Goal: Task Accomplishment & Management: Complete application form

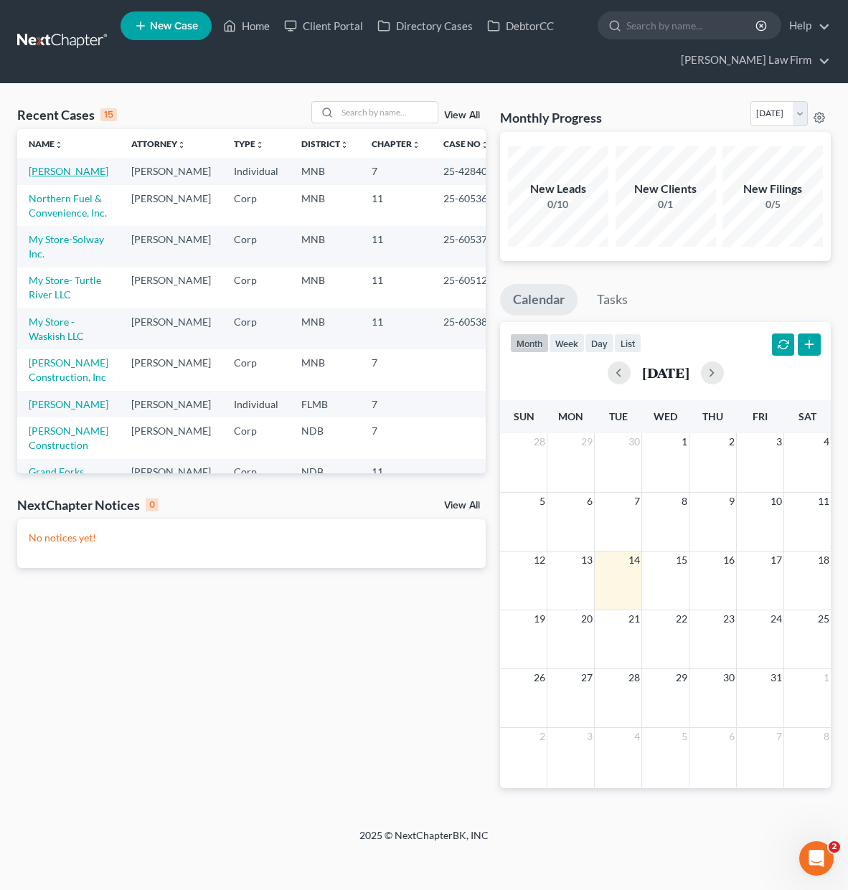
click at [31, 176] on link "[PERSON_NAME]" at bounding box center [69, 171] width 80 height 12
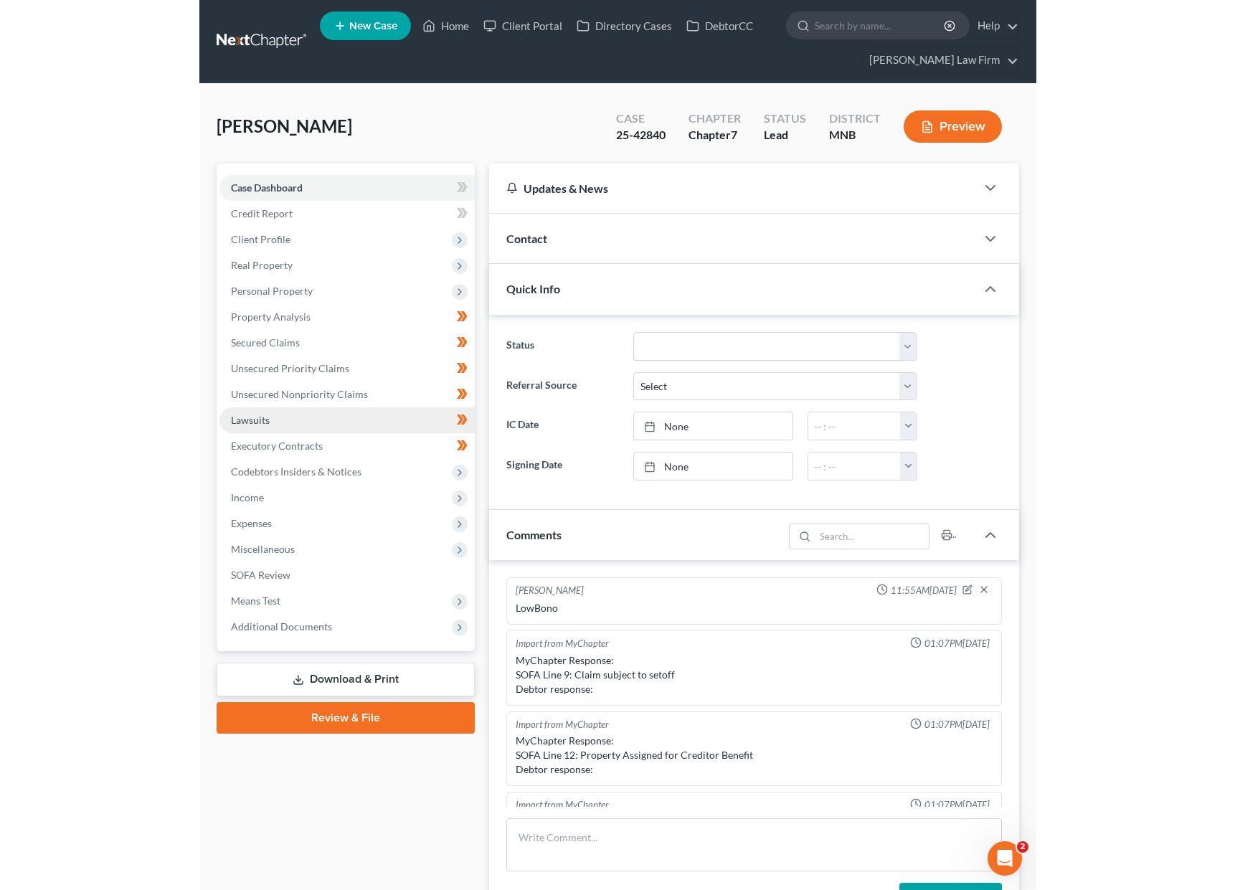
scroll to position [302, 0]
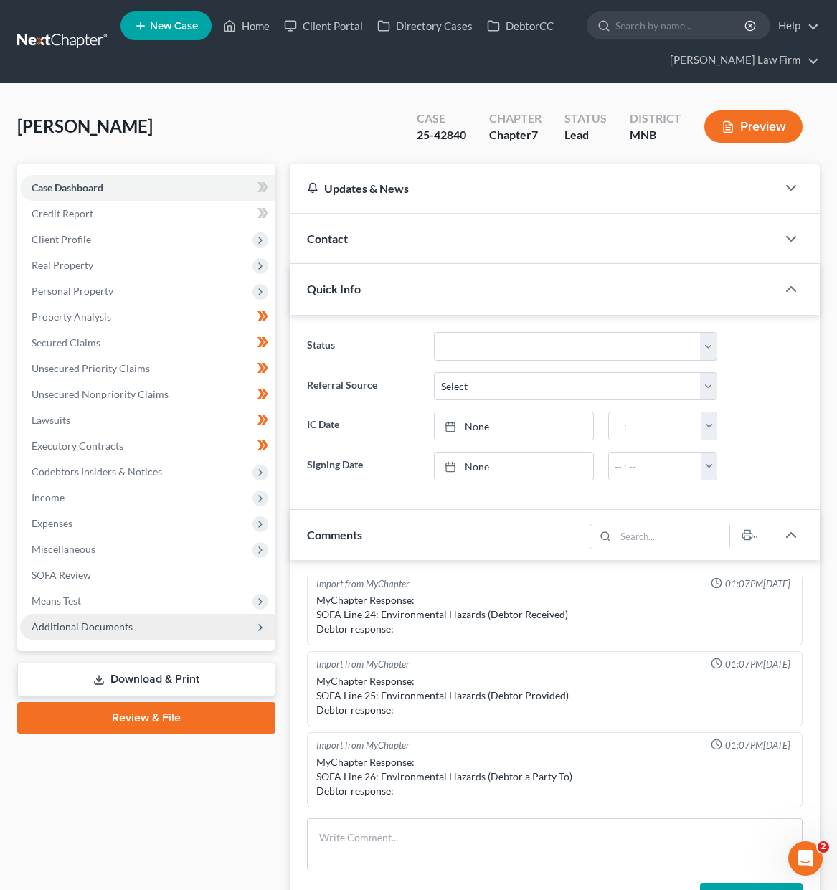
click at [78, 630] on span "Additional Documents" at bounding box center [82, 626] width 101 height 12
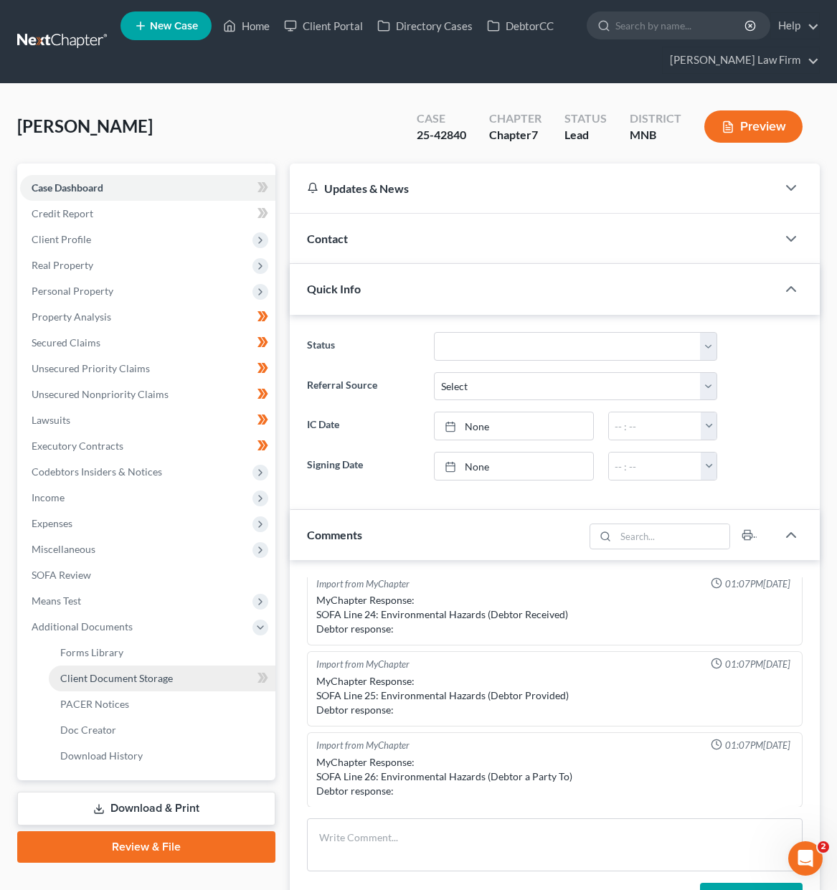
click at [85, 673] on span "Client Document Storage" at bounding box center [116, 678] width 113 height 12
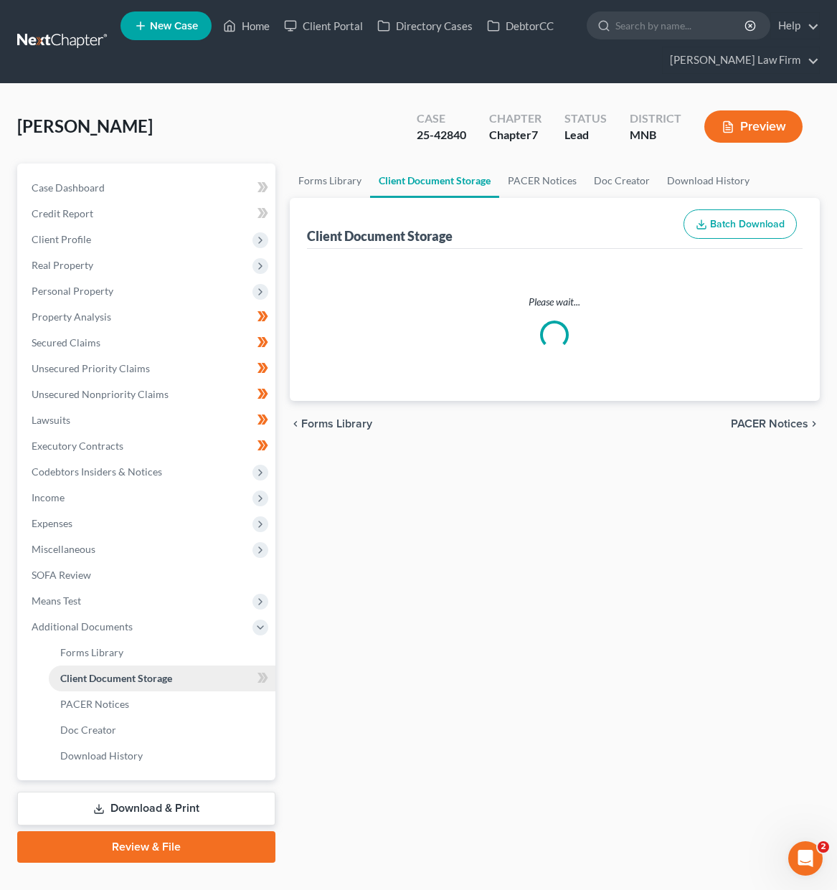
select select "1"
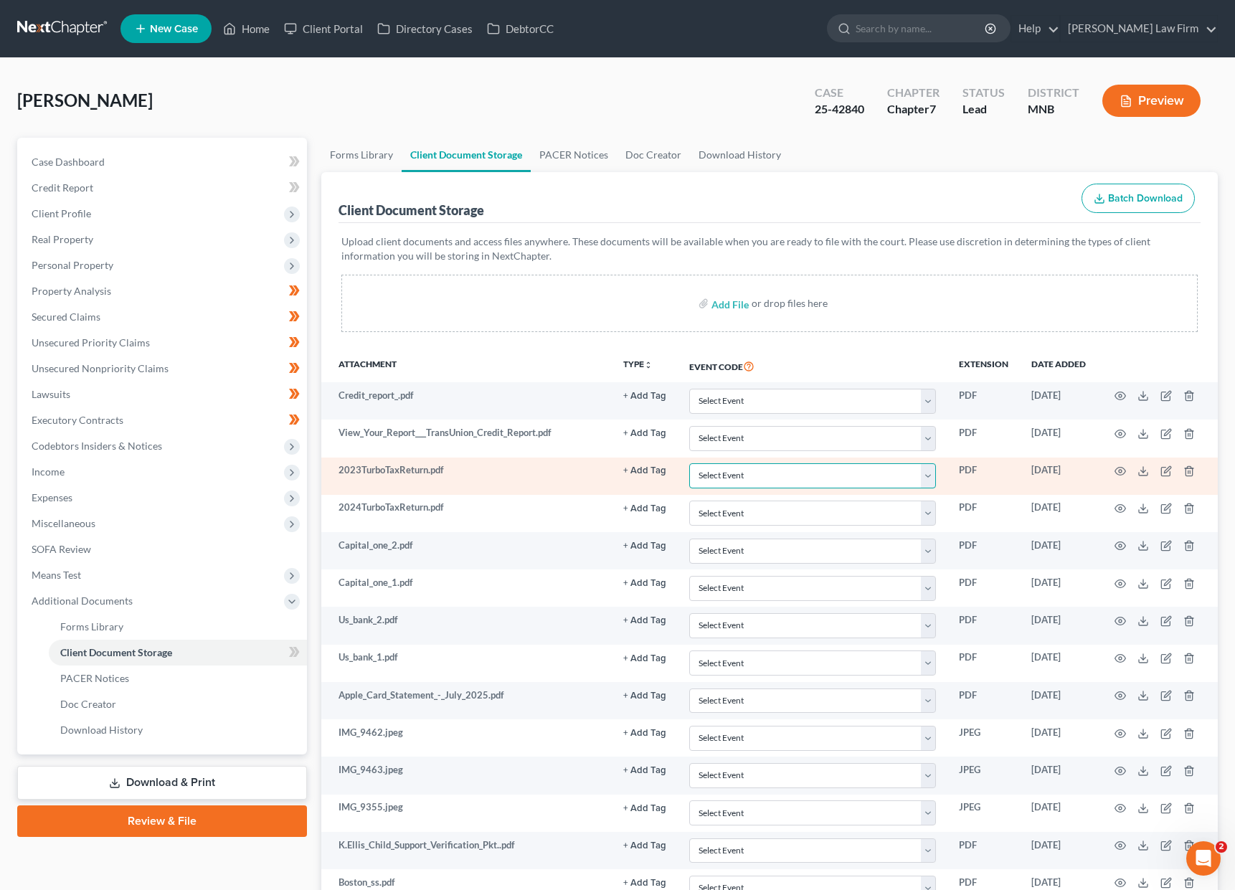
click at [847, 479] on select "Select Event Chapter 13 Plan Credit Counseling Certificate for Debtor Credit Co…" at bounding box center [812, 475] width 247 height 25
click at [847, 470] on icon at bounding box center [1142, 470] width 11 height 11
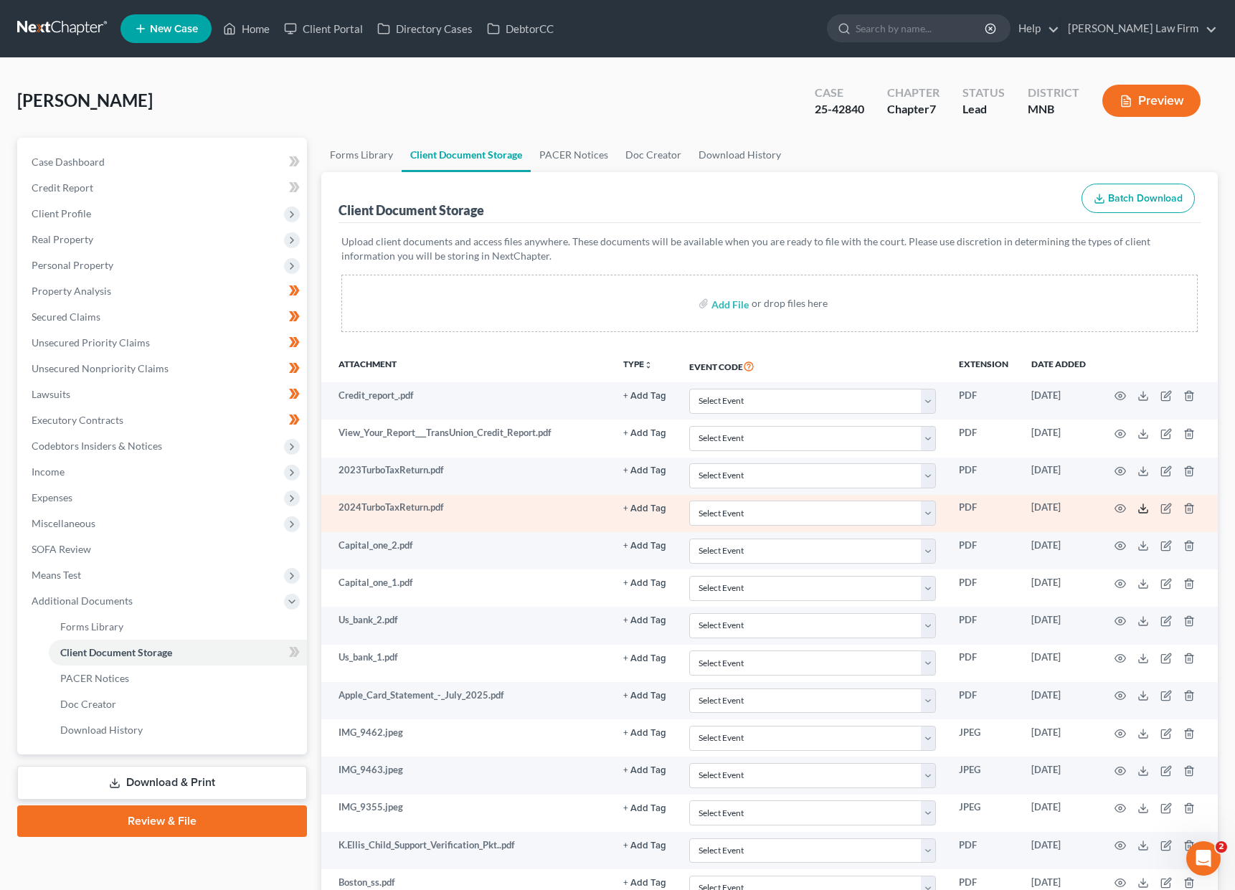
click at [847, 510] on icon at bounding box center [1142, 508] width 11 height 11
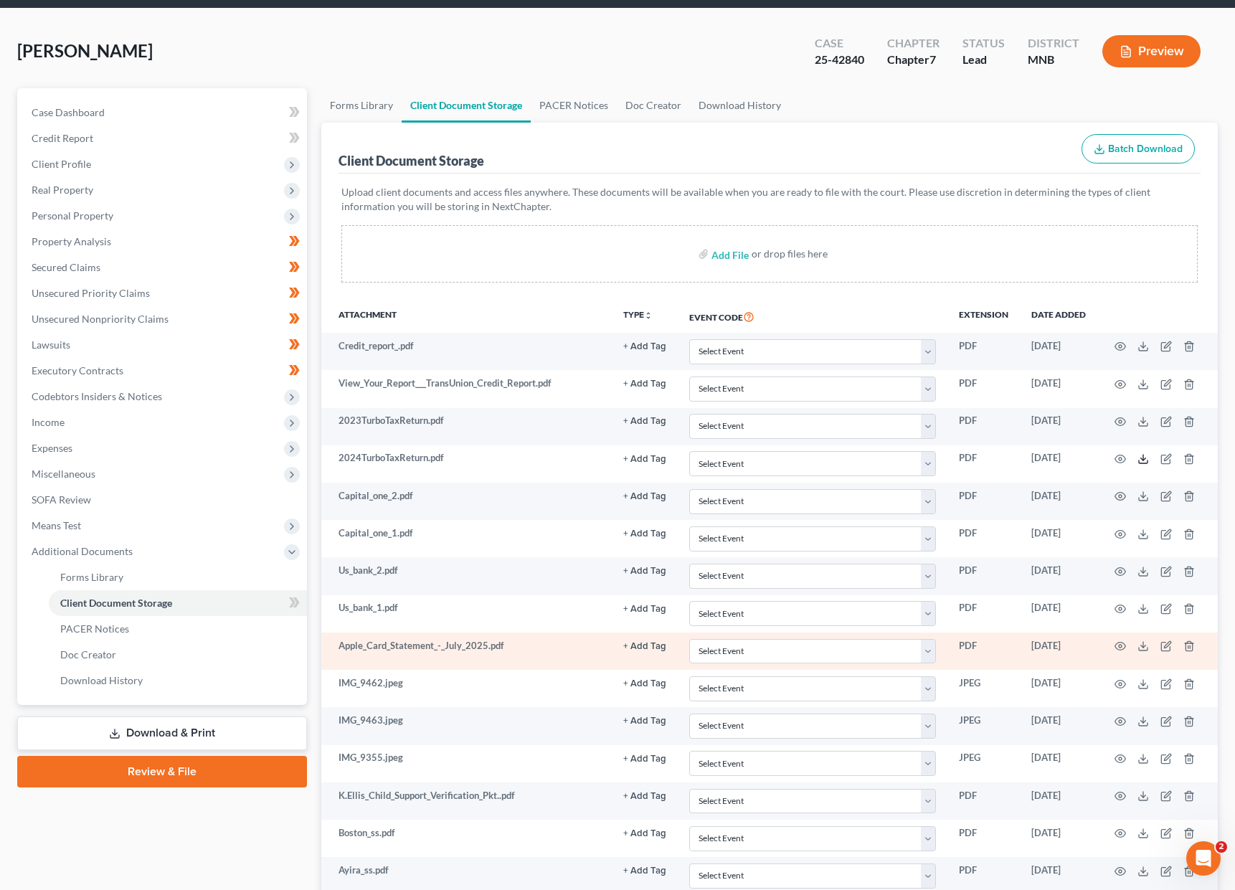
scroll to position [143, 0]
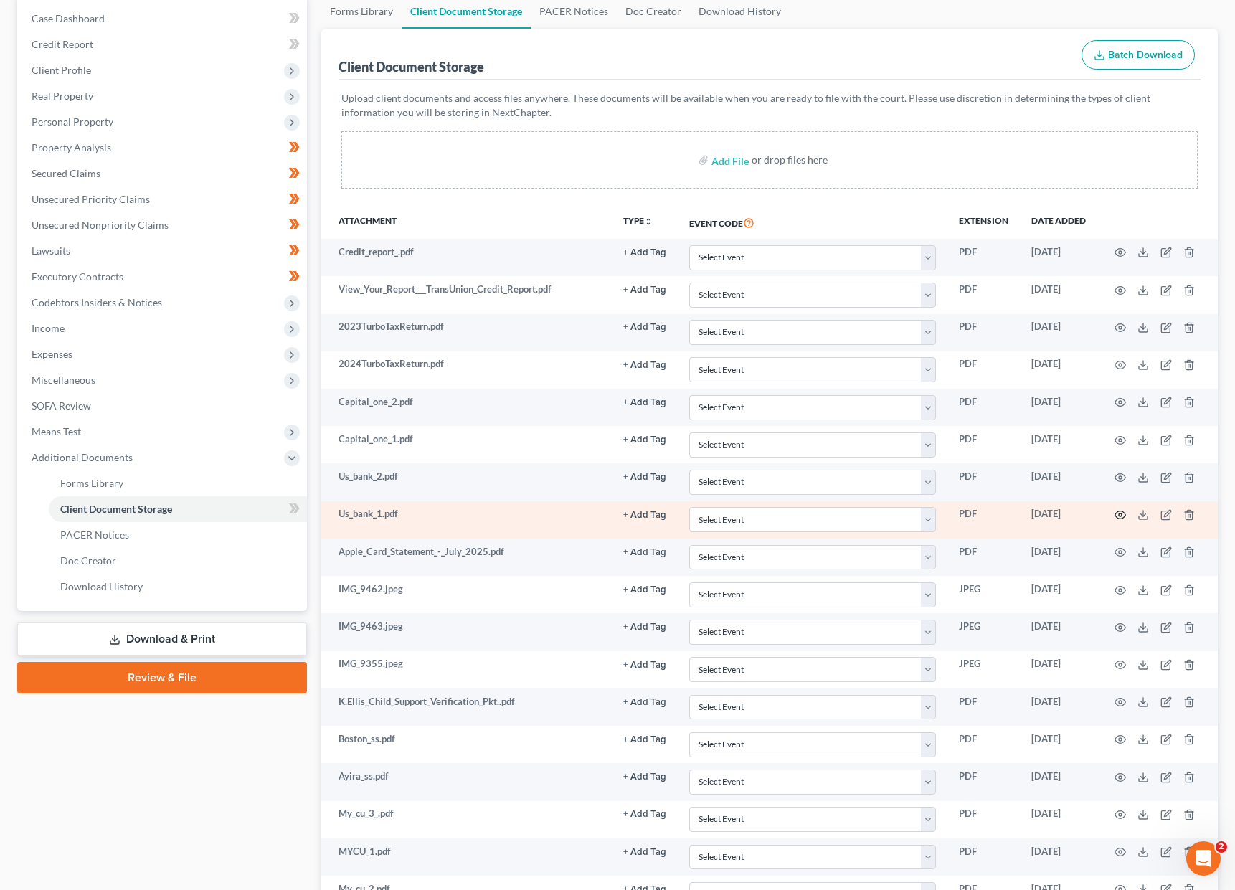
click at [847, 514] on icon "button" at bounding box center [1119, 514] width 11 height 11
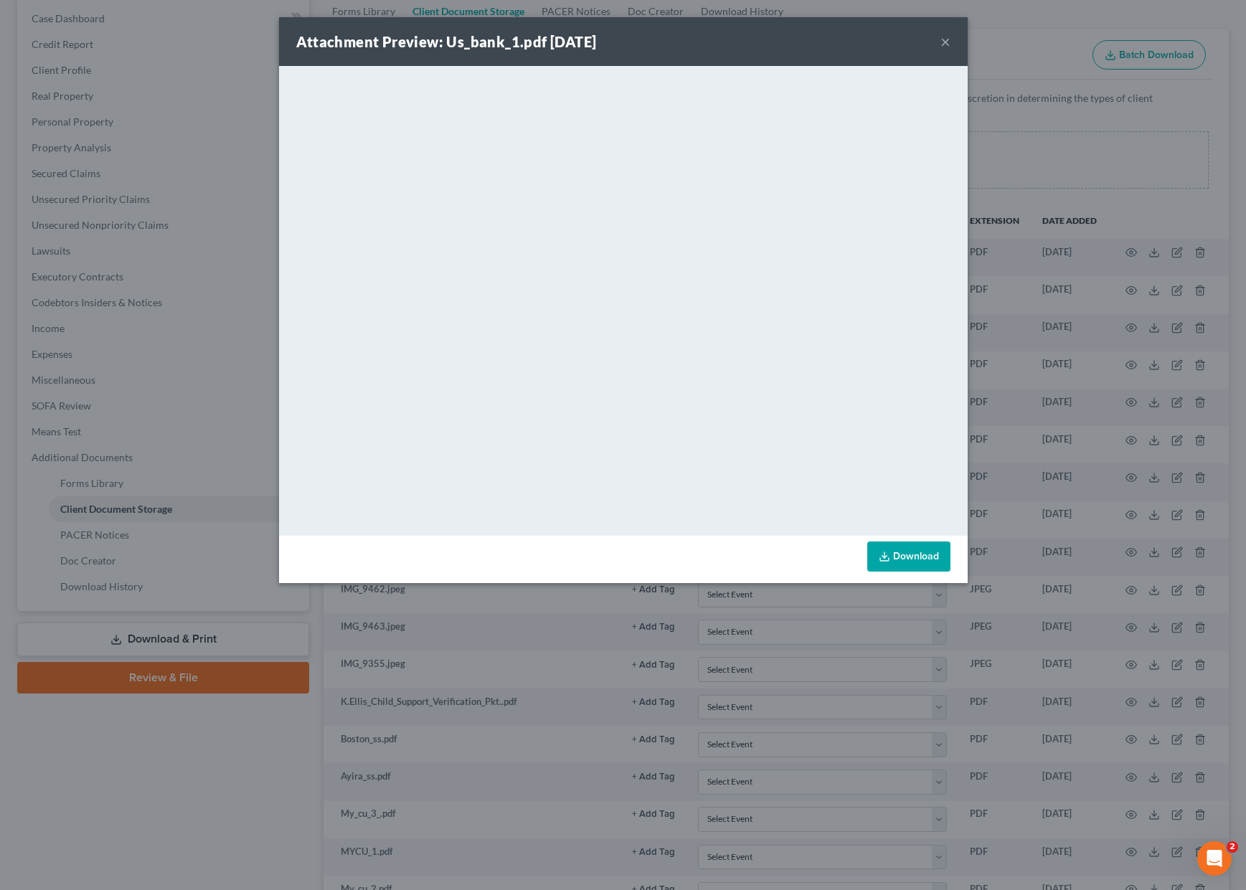
click at [847, 39] on button "×" at bounding box center [945, 41] width 10 height 17
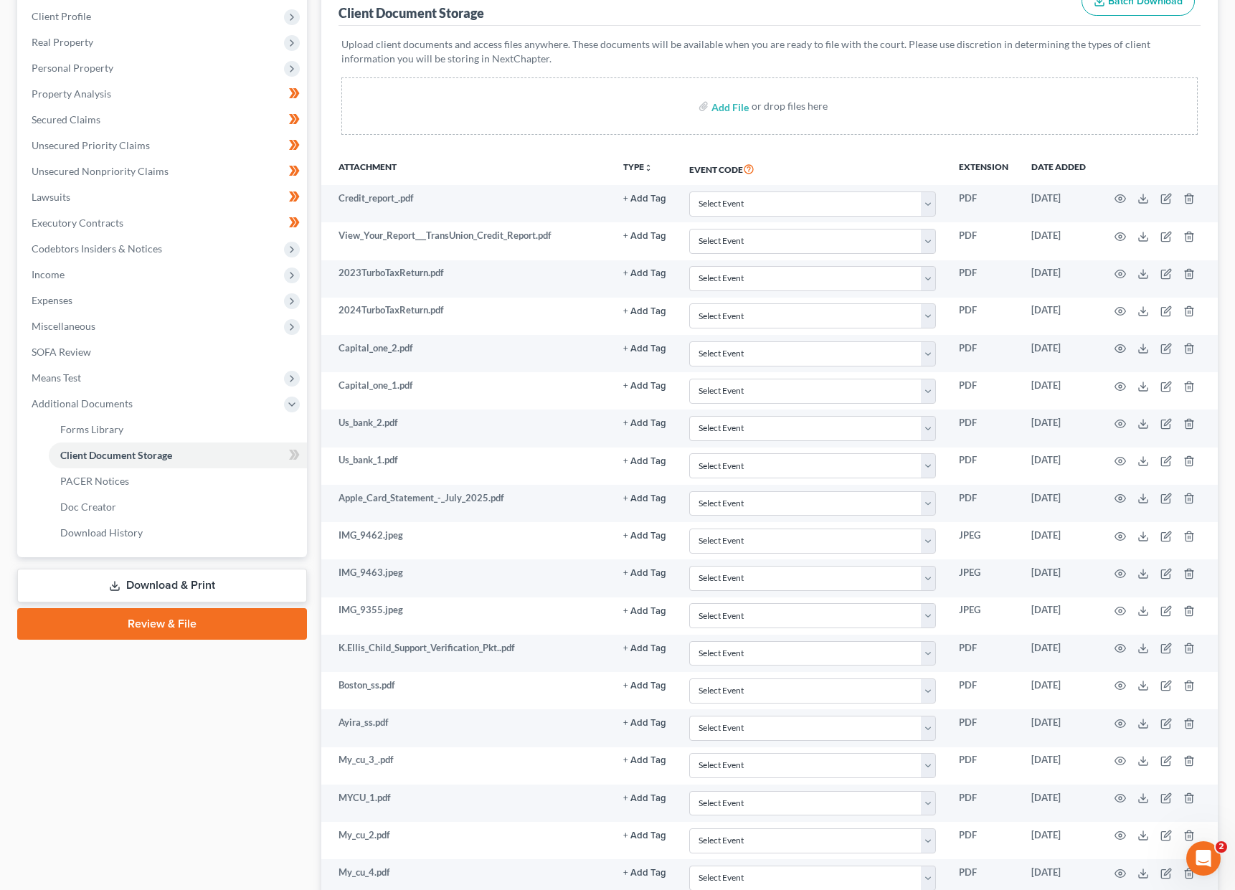
scroll to position [0, 0]
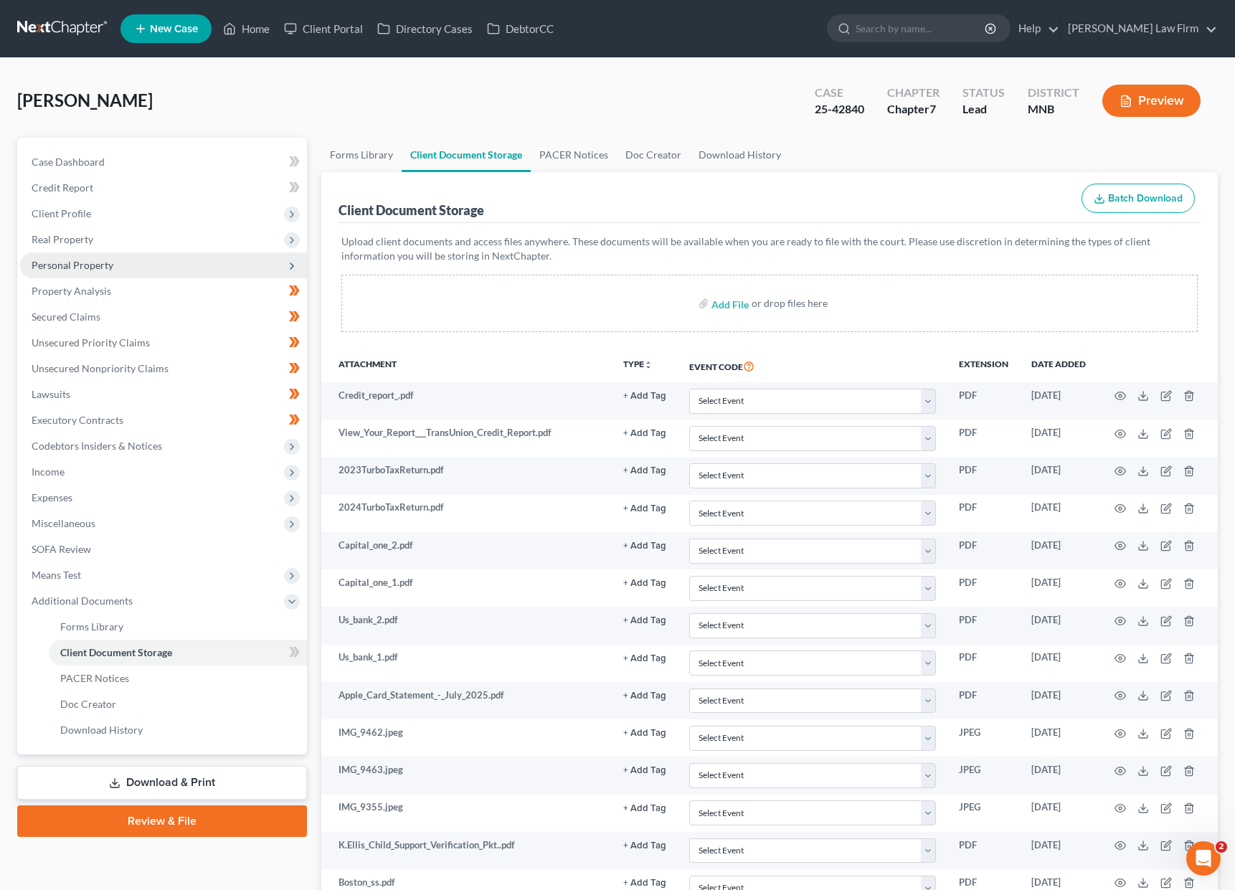
click at [73, 253] on span "Personal Property" at bounding box center [163, 265] width 287 height 26
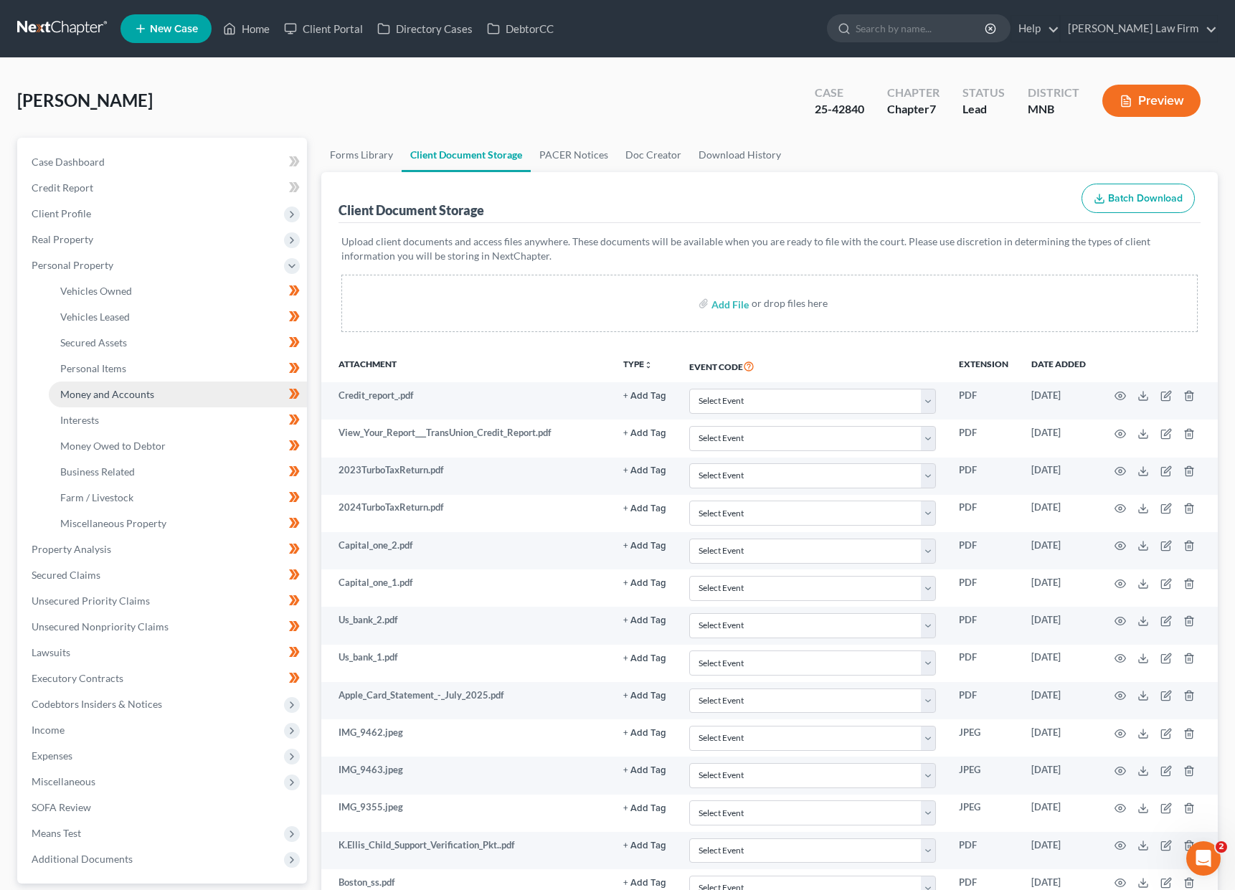
click at [98, 396] on span "Money and Accounts" at bounding box center [107, 394] width 94 height 12
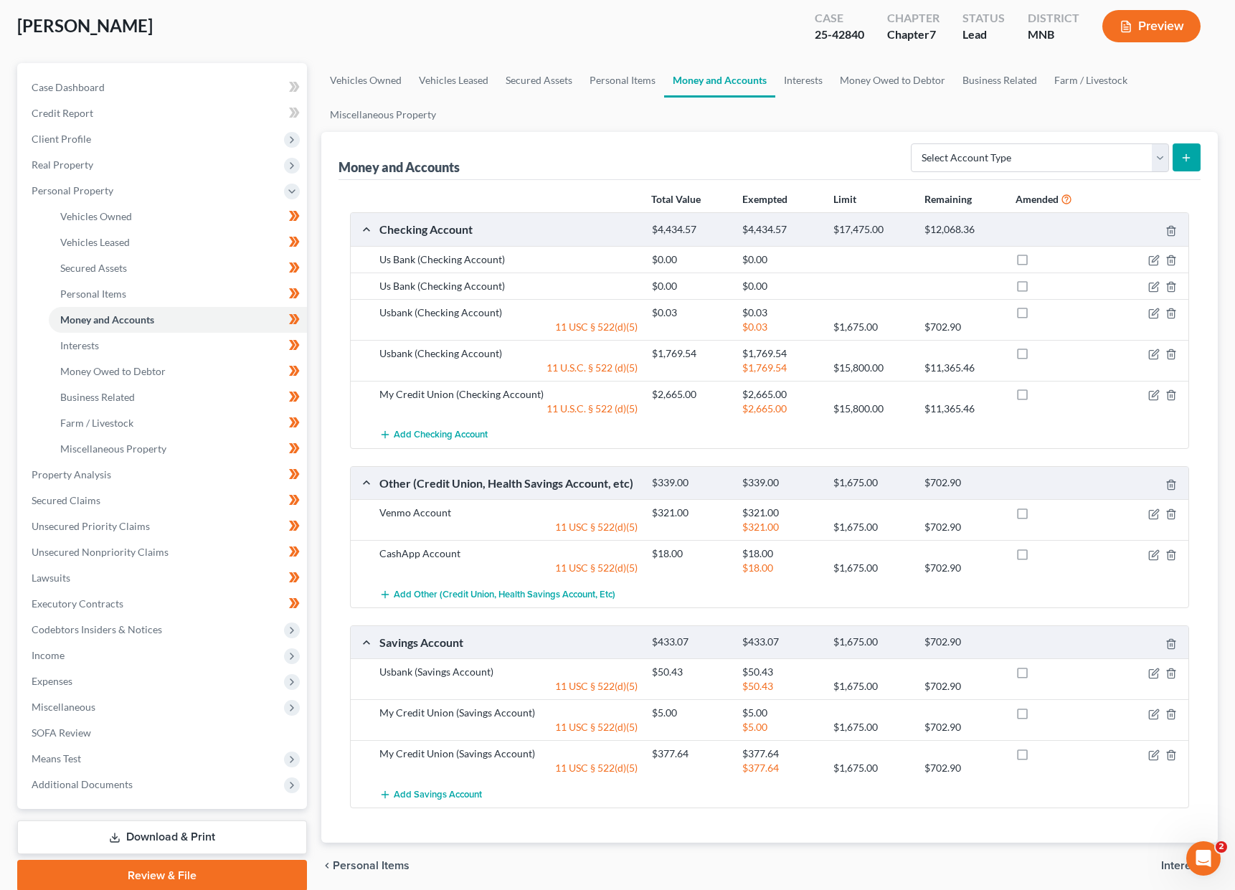
scroll to position [131, 0]
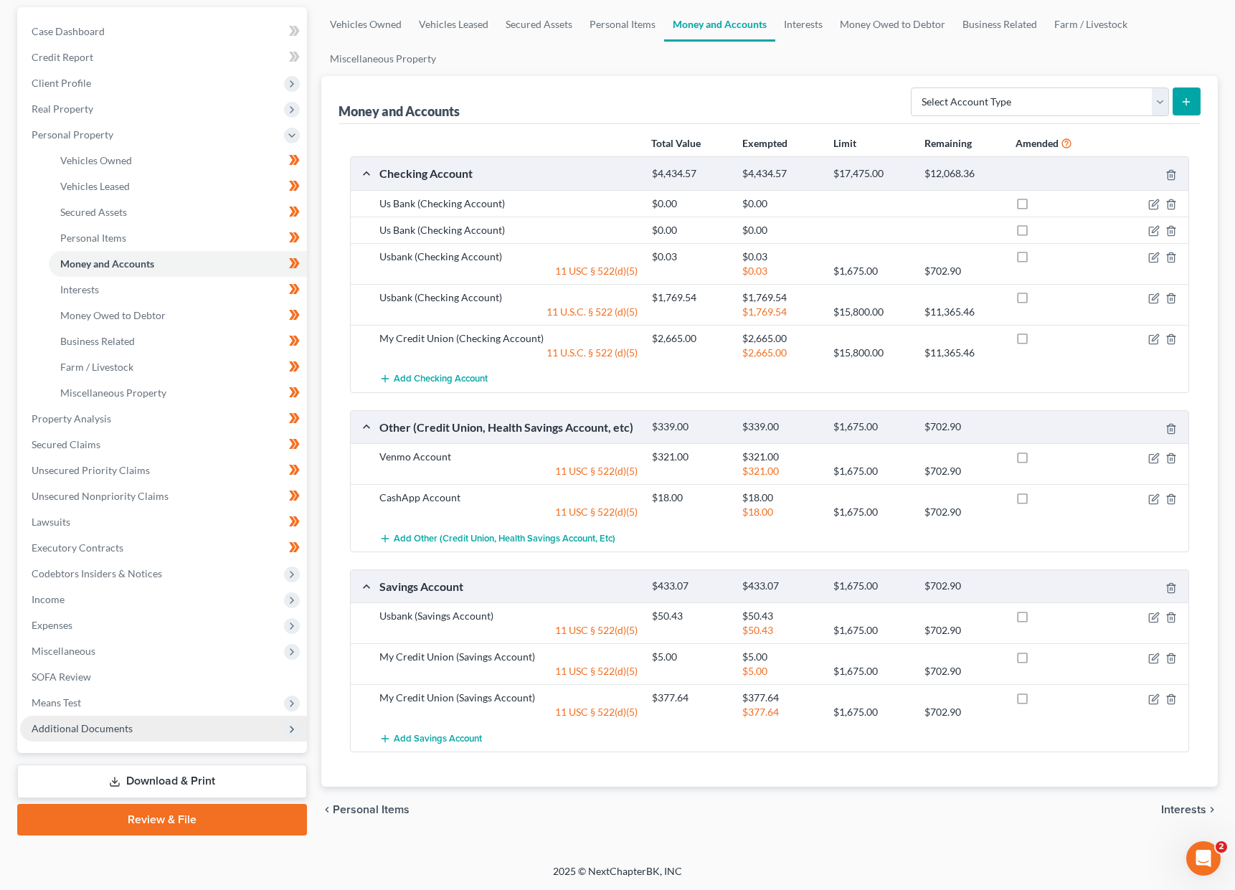
click at [160, 718] on span "Additional Documents" at bounding box center [163, 729] width 287 height 26
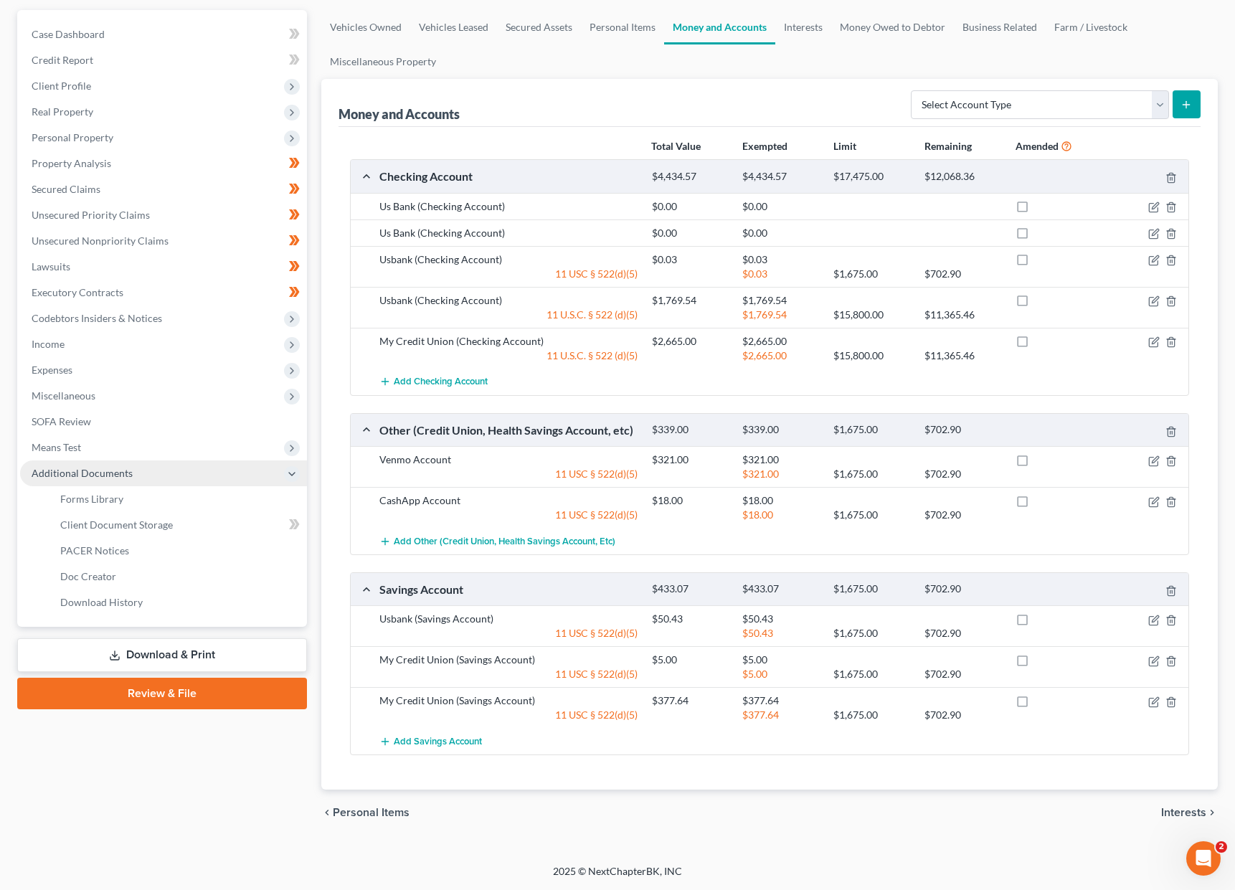
scroll to position [128, 0]
click at [142, 531] on link "Client Document Storage" at bounding box center [178, 525] width 258 height 26
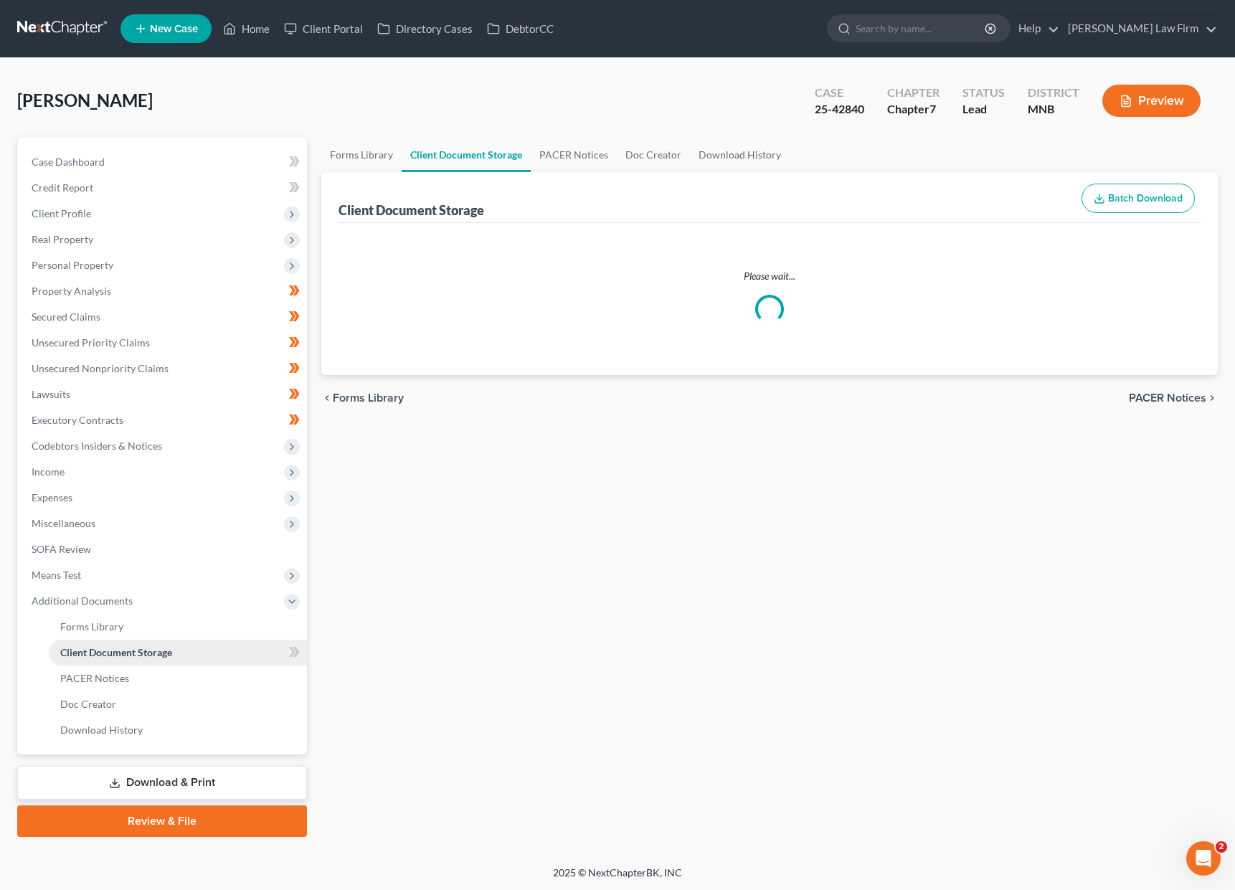
select select "1"
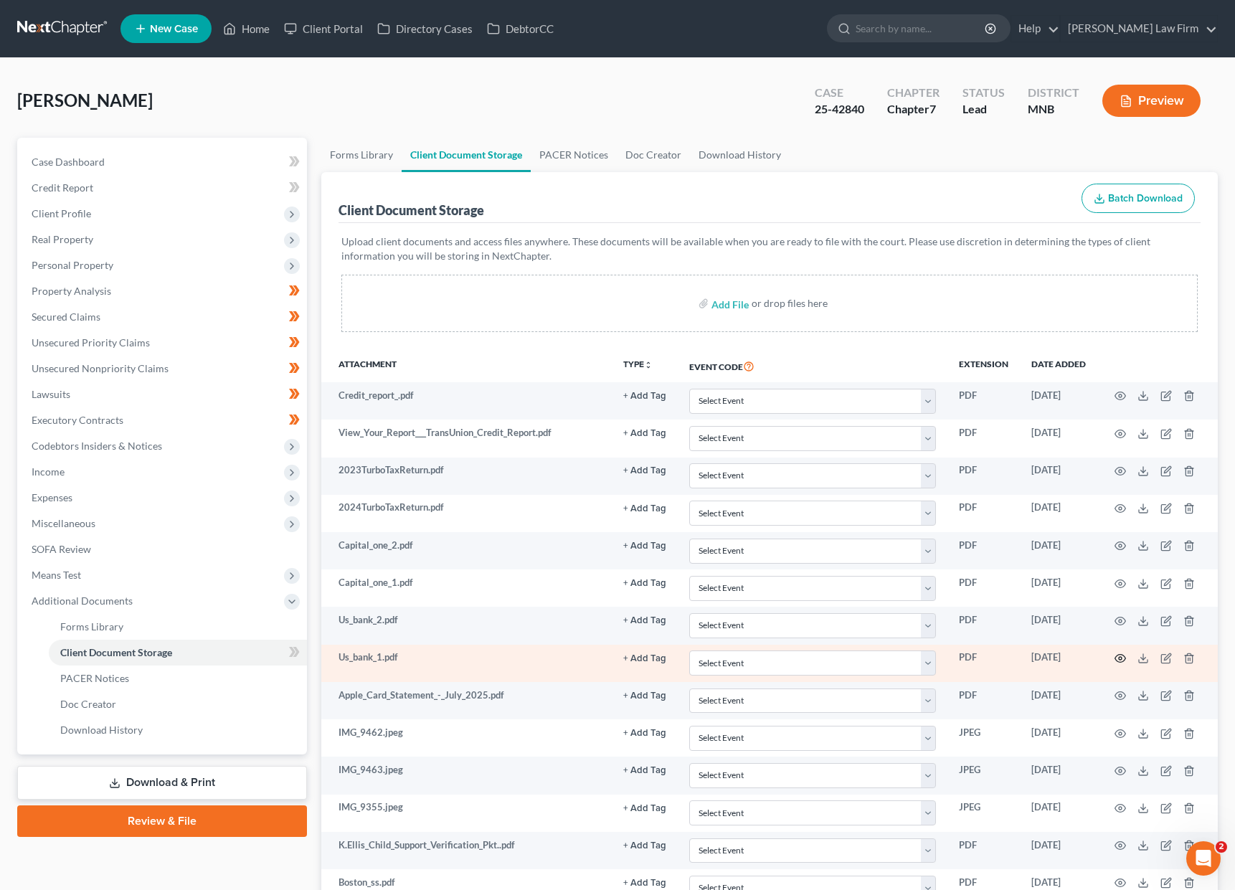
click at [847, 659] on circle "button" at bounding box center [1120, 658] width 3 height 3
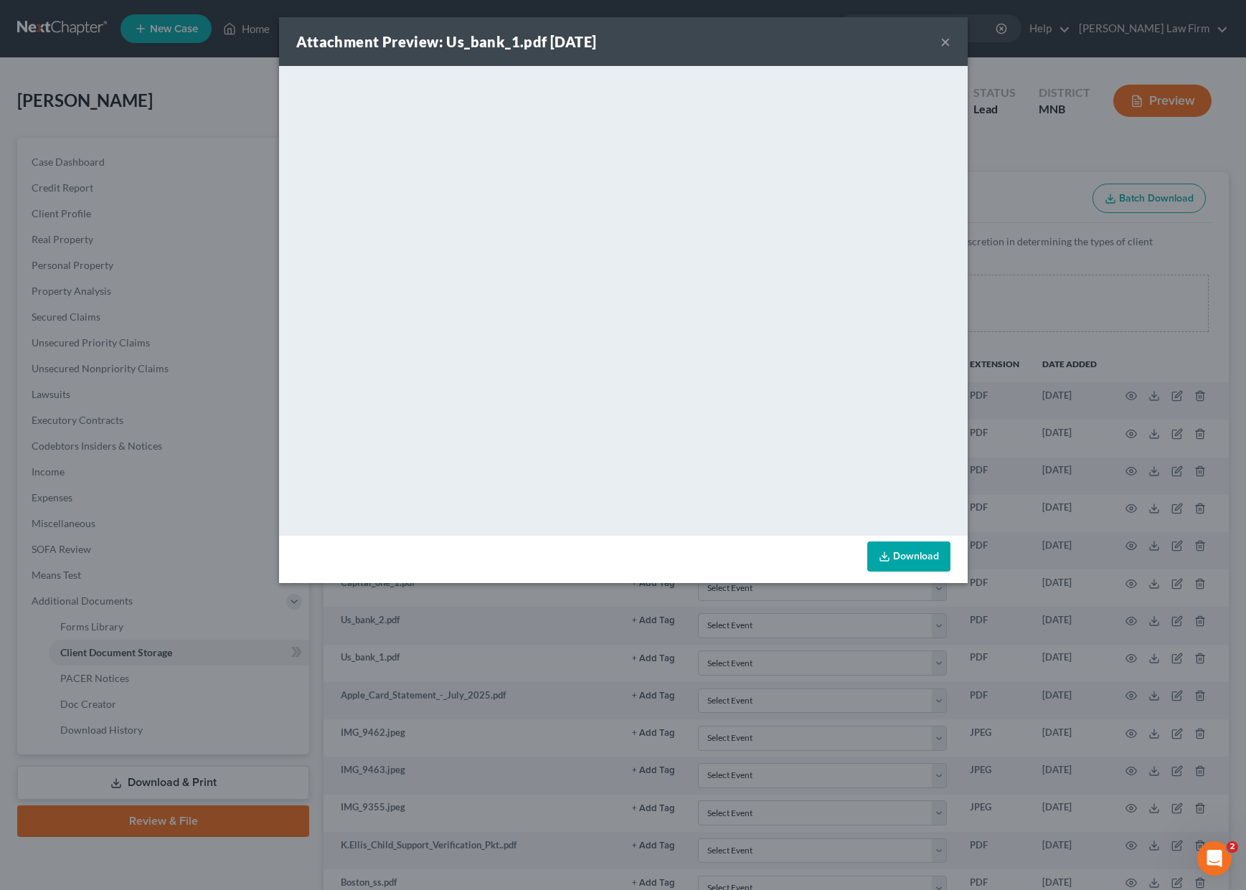
click at [847, 38] on button "×" at bounding box center [945, 41] width 10 height 17
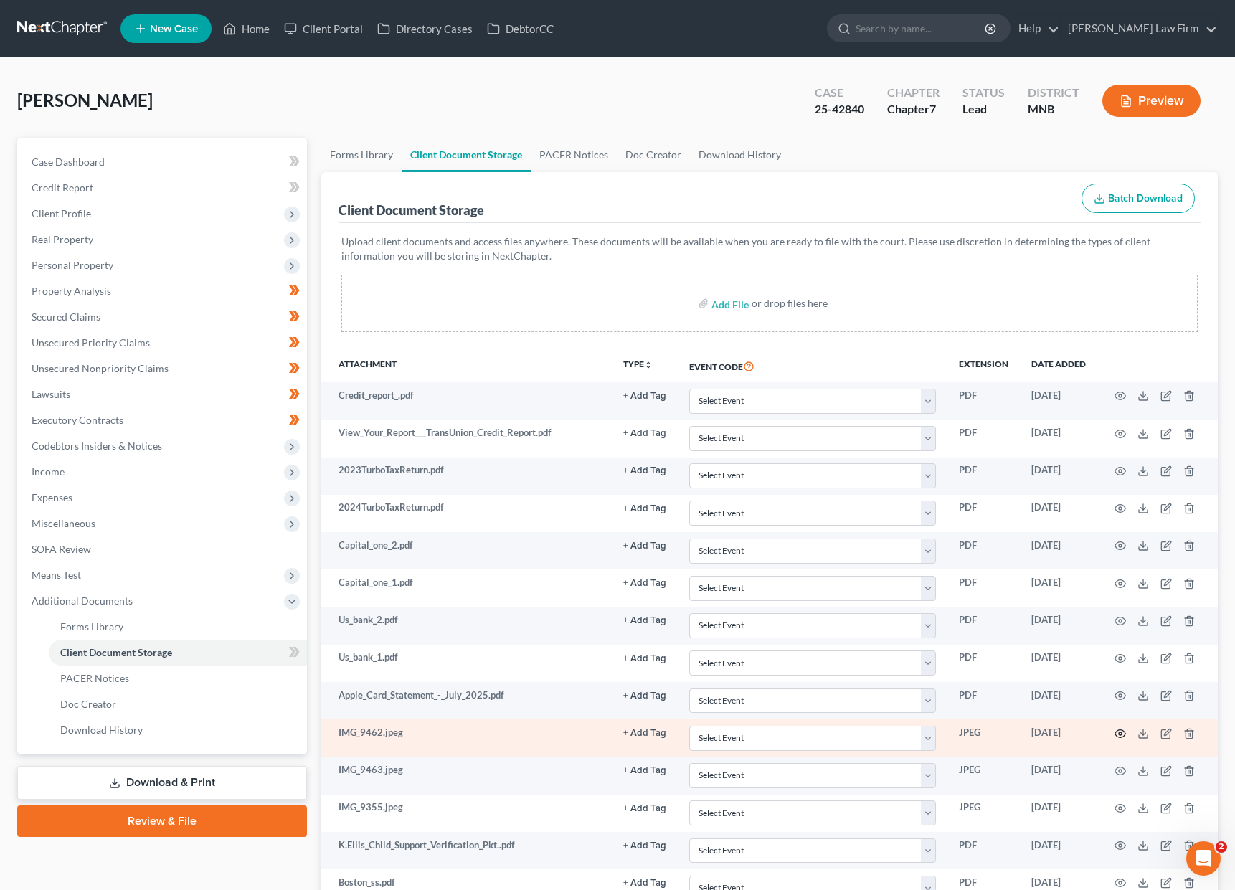
click at [847, 732] on icon "button" at bounding box center [1119, 733] width 11 height 11
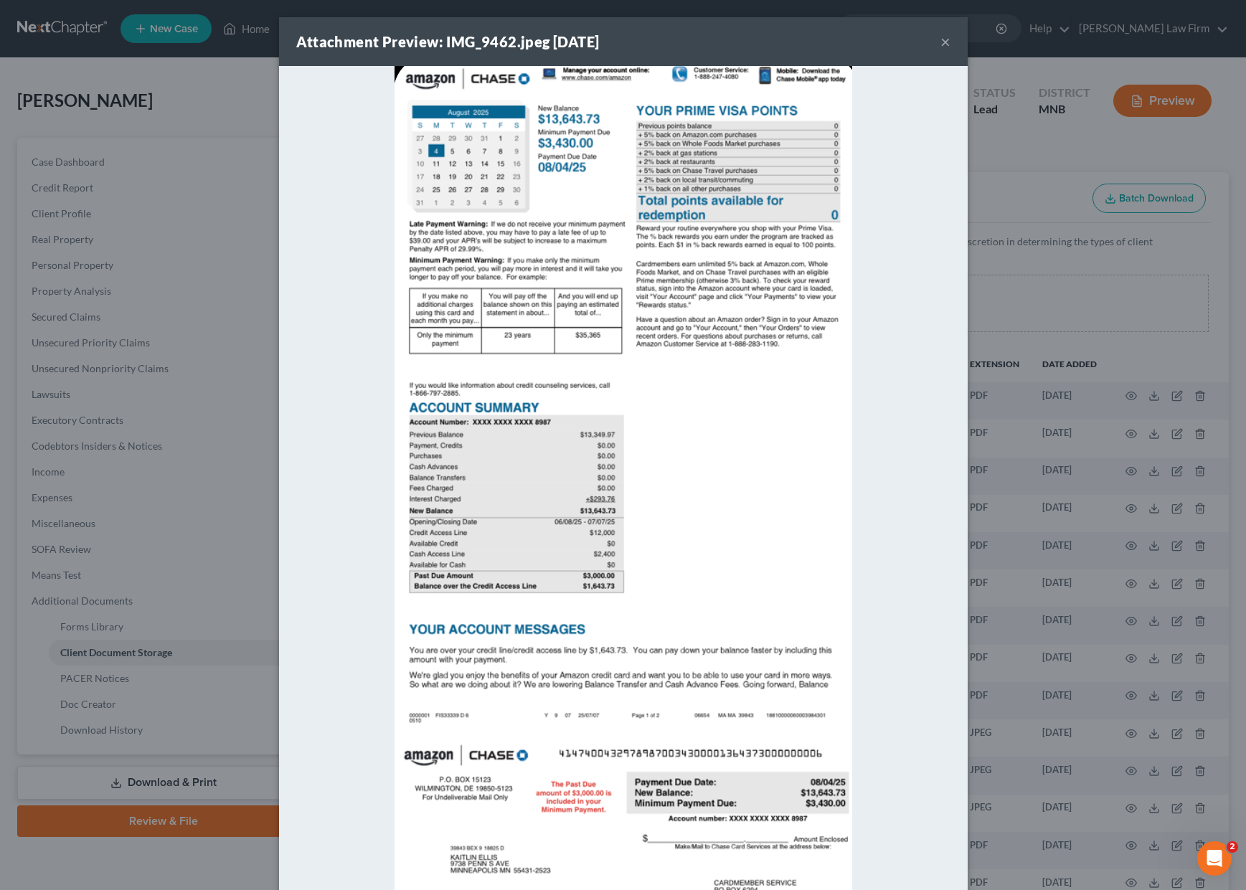
click at [847, 41] on button "×" at bounding box center [945, 41] width 10 height 17
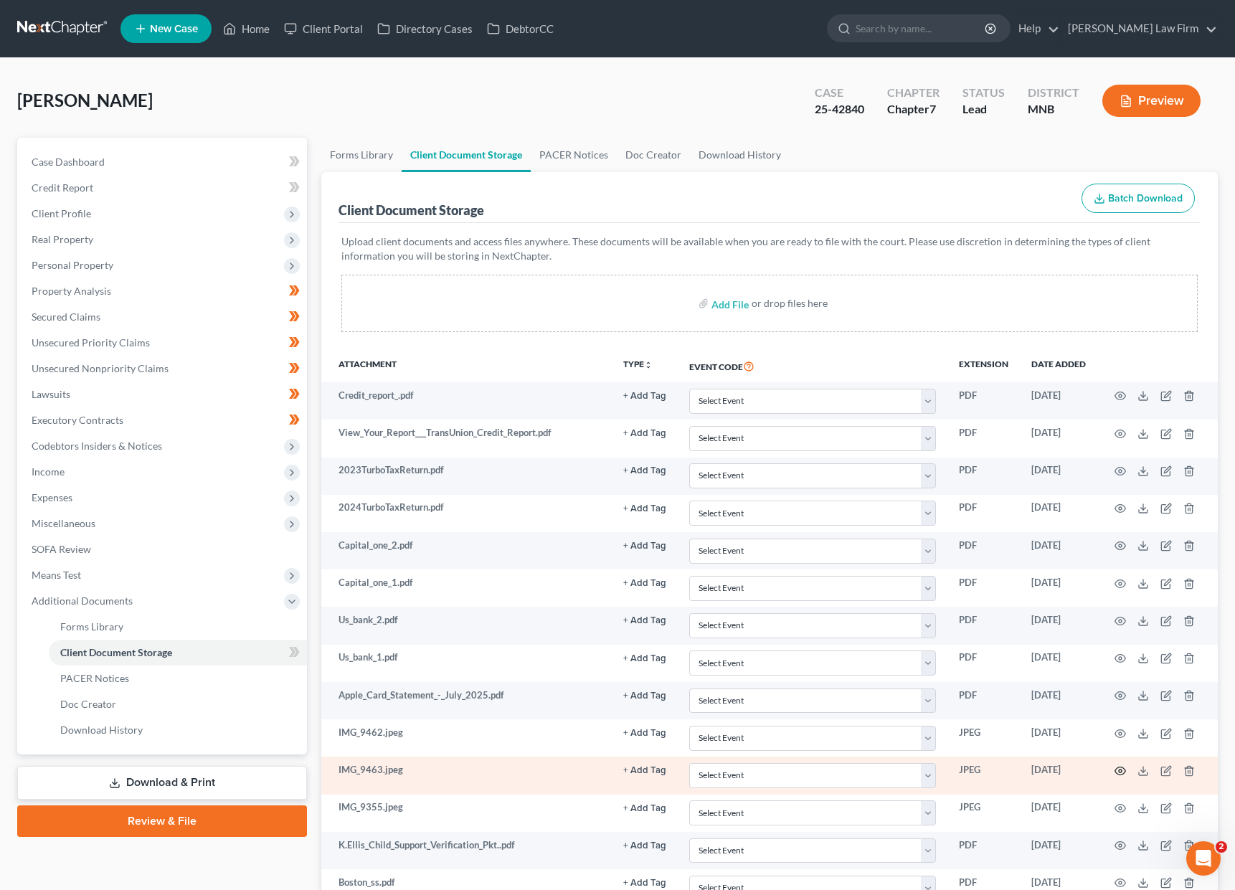
click at [847, 772] on icon "button" at bounding box center [1119, 770] width 11 height 11
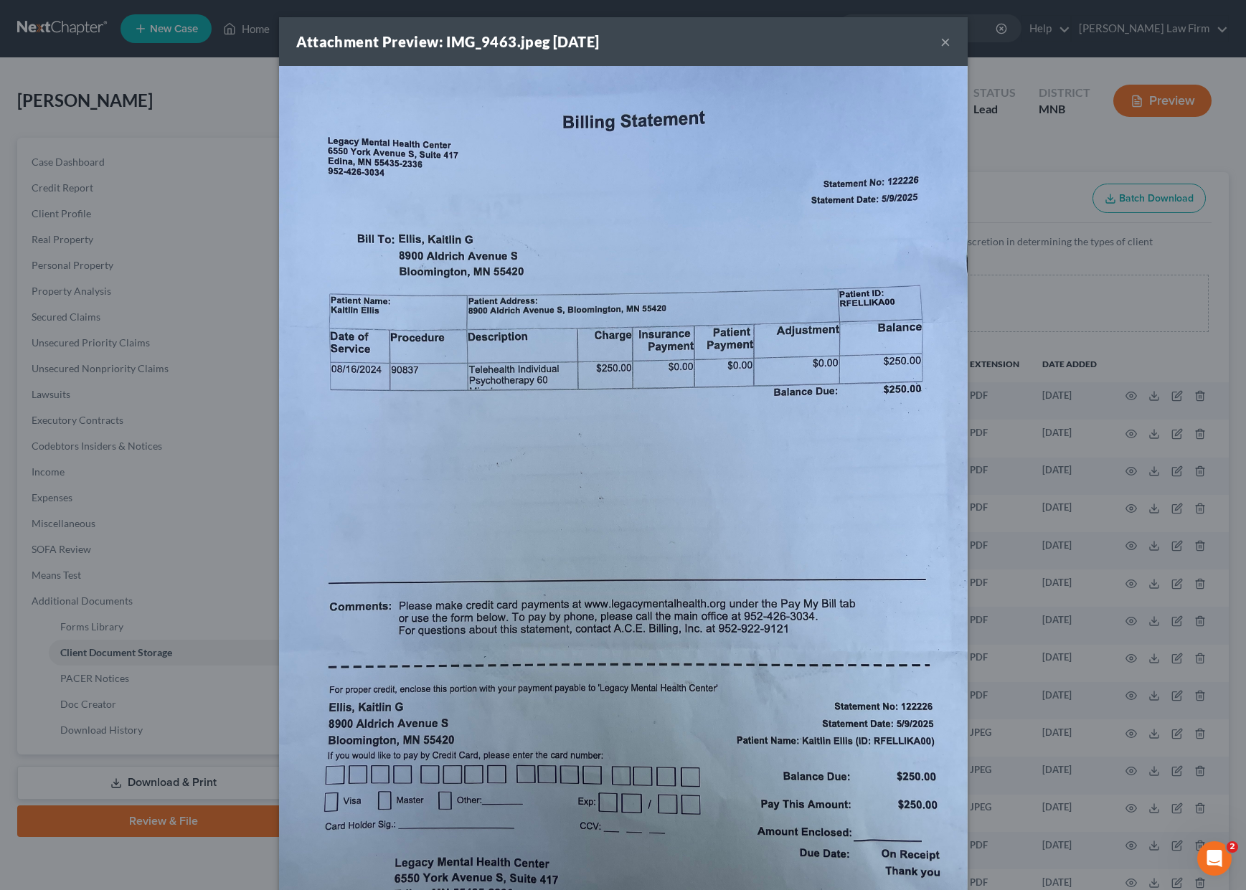
click at [847, 36] on button "×" at bounding box center [945, 41] width 10 height 17
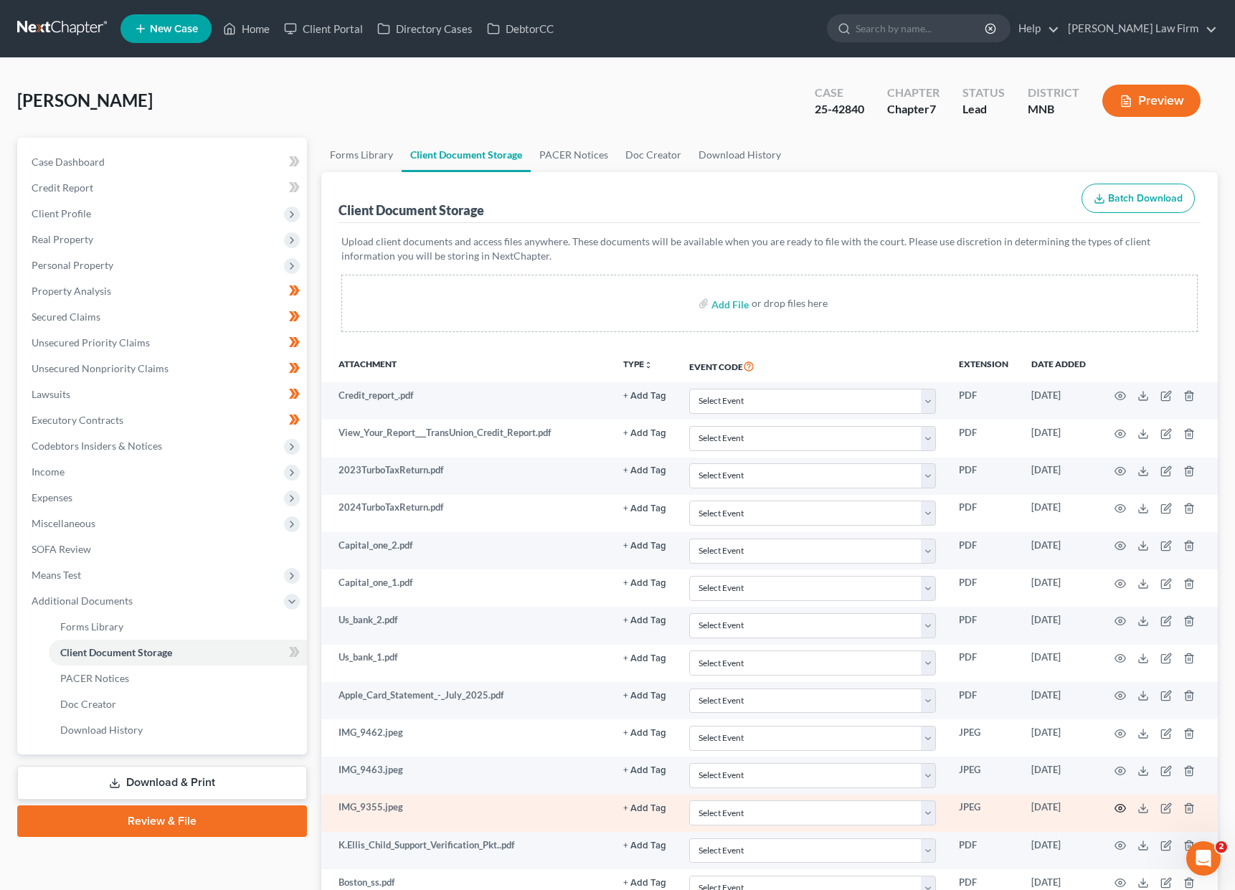
click at [847, 810] on icon "button" at bounding box center [1119, 807] width 11 height 11
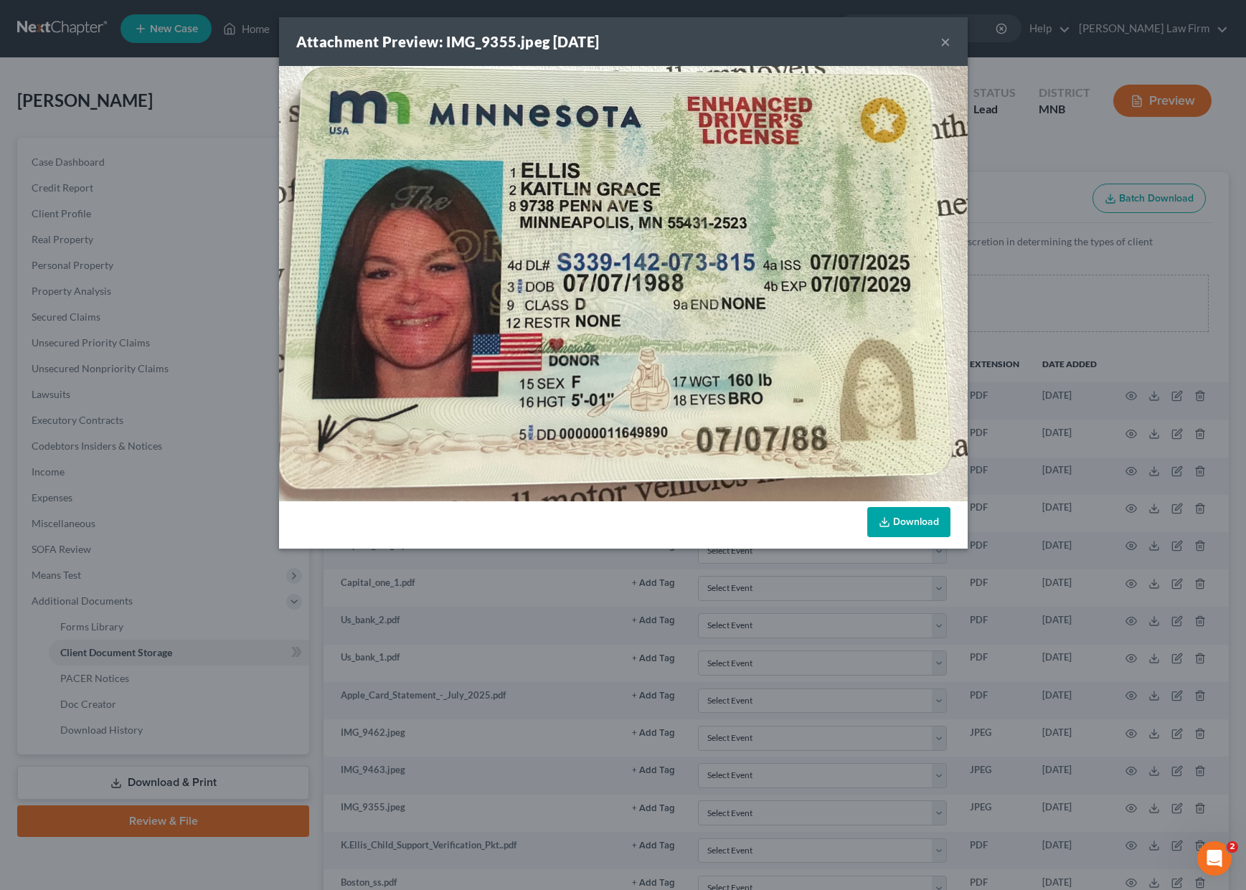
click at [847, 42] on button "×" at bounding box center [945, 41] width 10 height 17
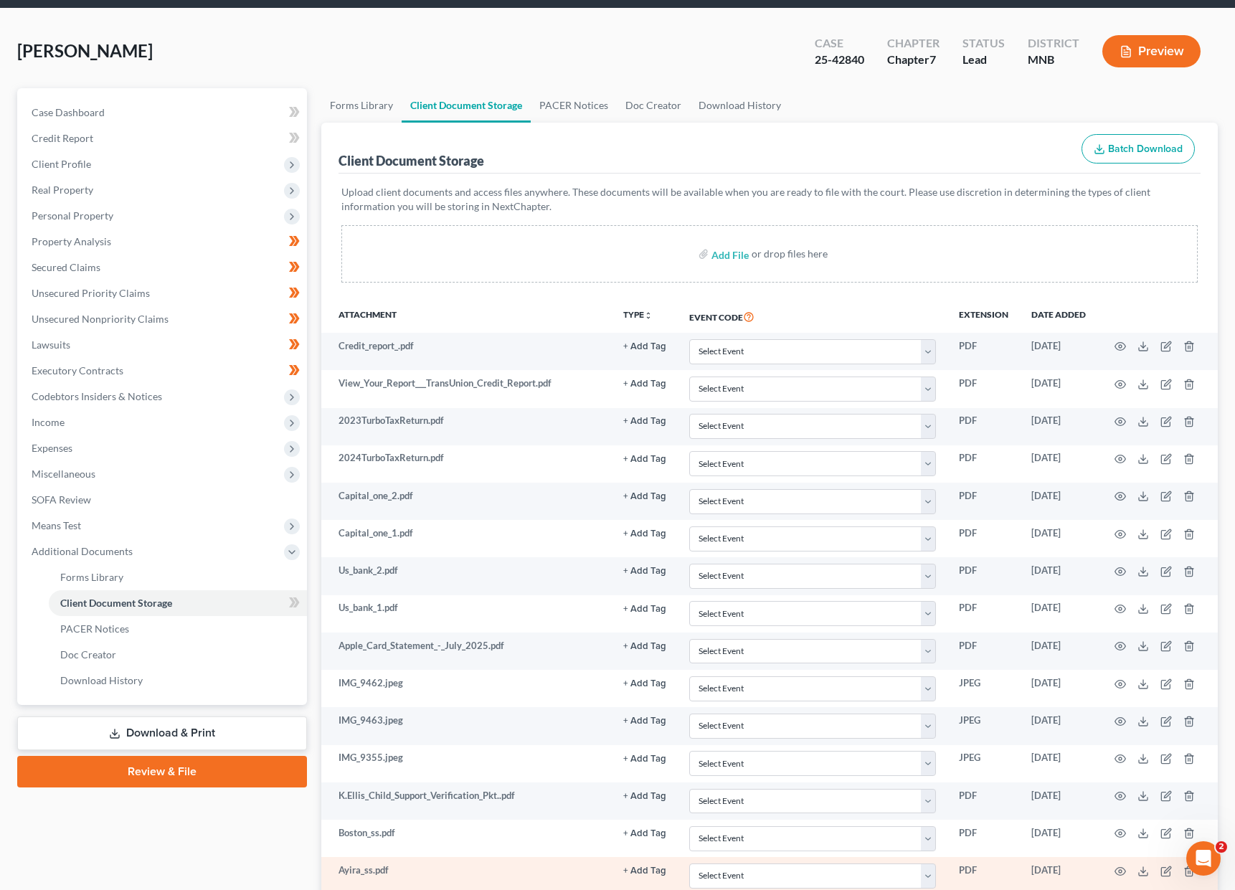
scroll to position [215, 0]
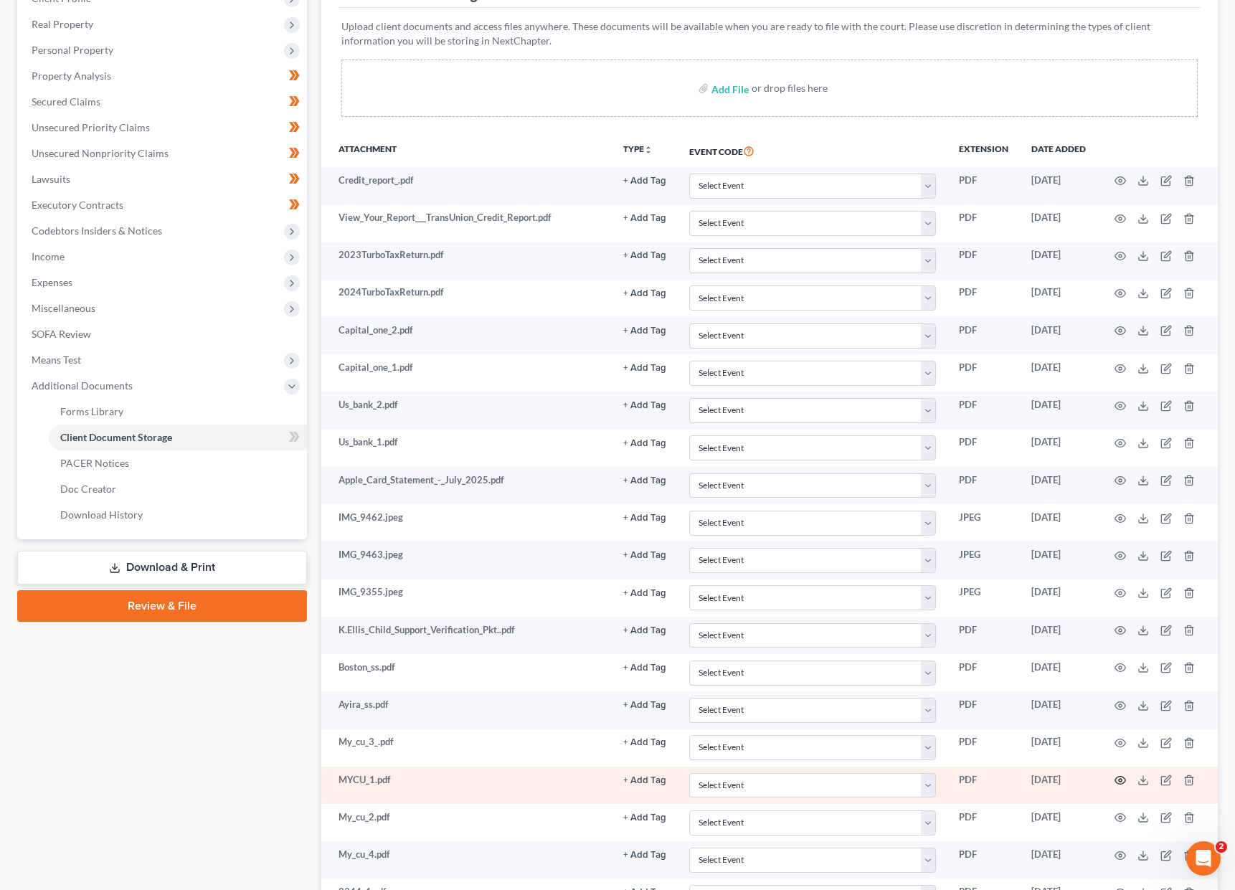
click at [847, 784] on icon "button" at bounding box center [1119, 779] width 11 height 11
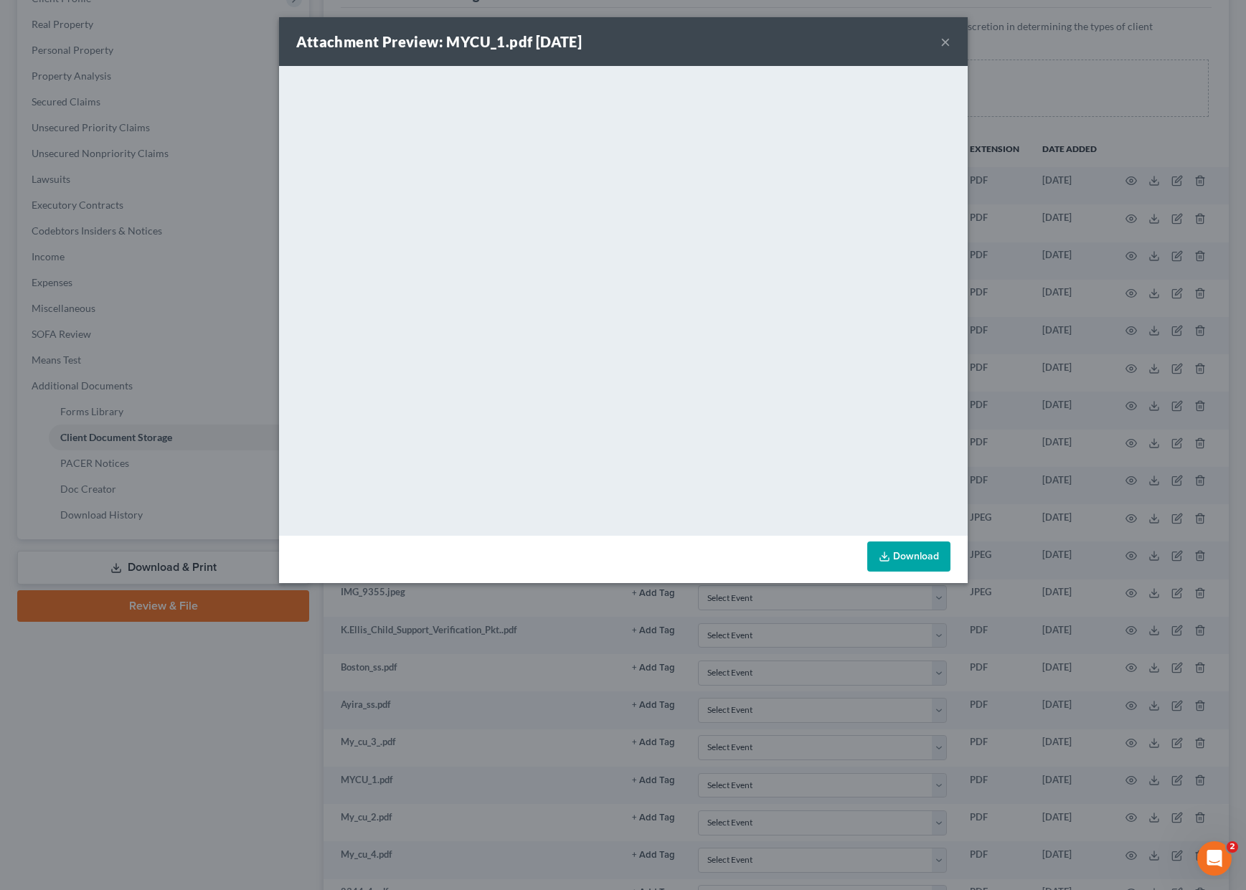
click at [847, 42] on button "×" at bounding box center [945, 41] width 10 height 17
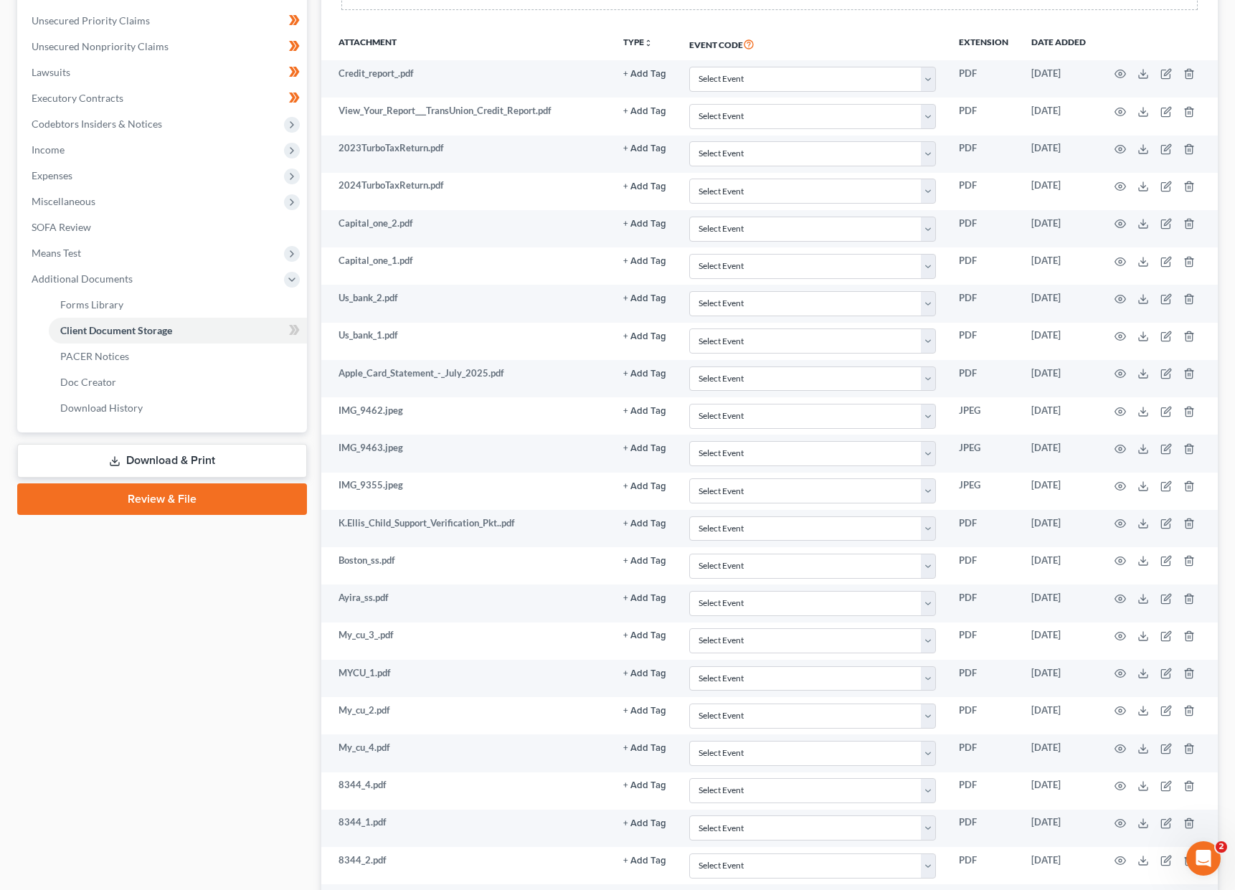
scroll to position [430, 0]
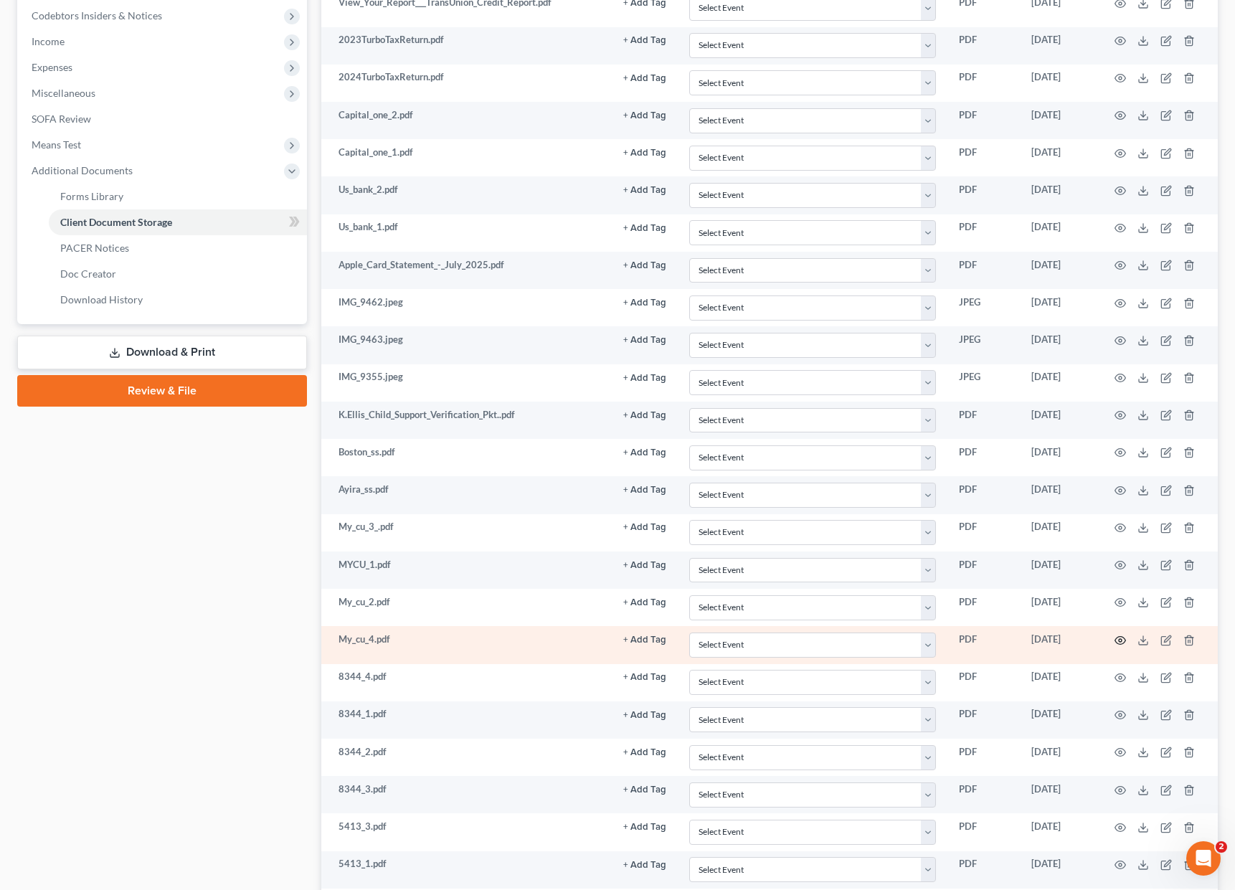
click at [847, 640] on icon "button" at bounding box center [1119, 640] width 11 height 11
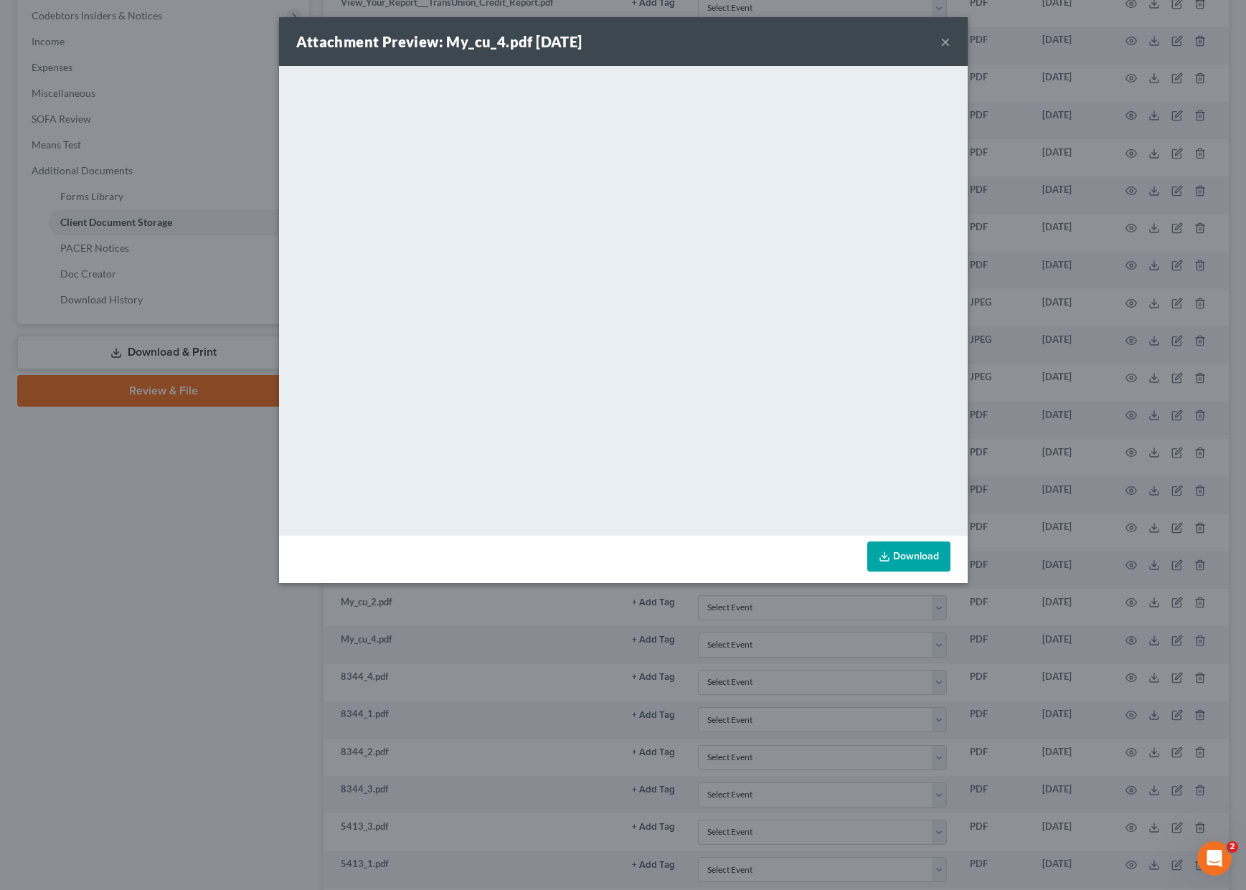
click at [847, 34] on button "×" at bounding box center [945, 41] width 10 height 17
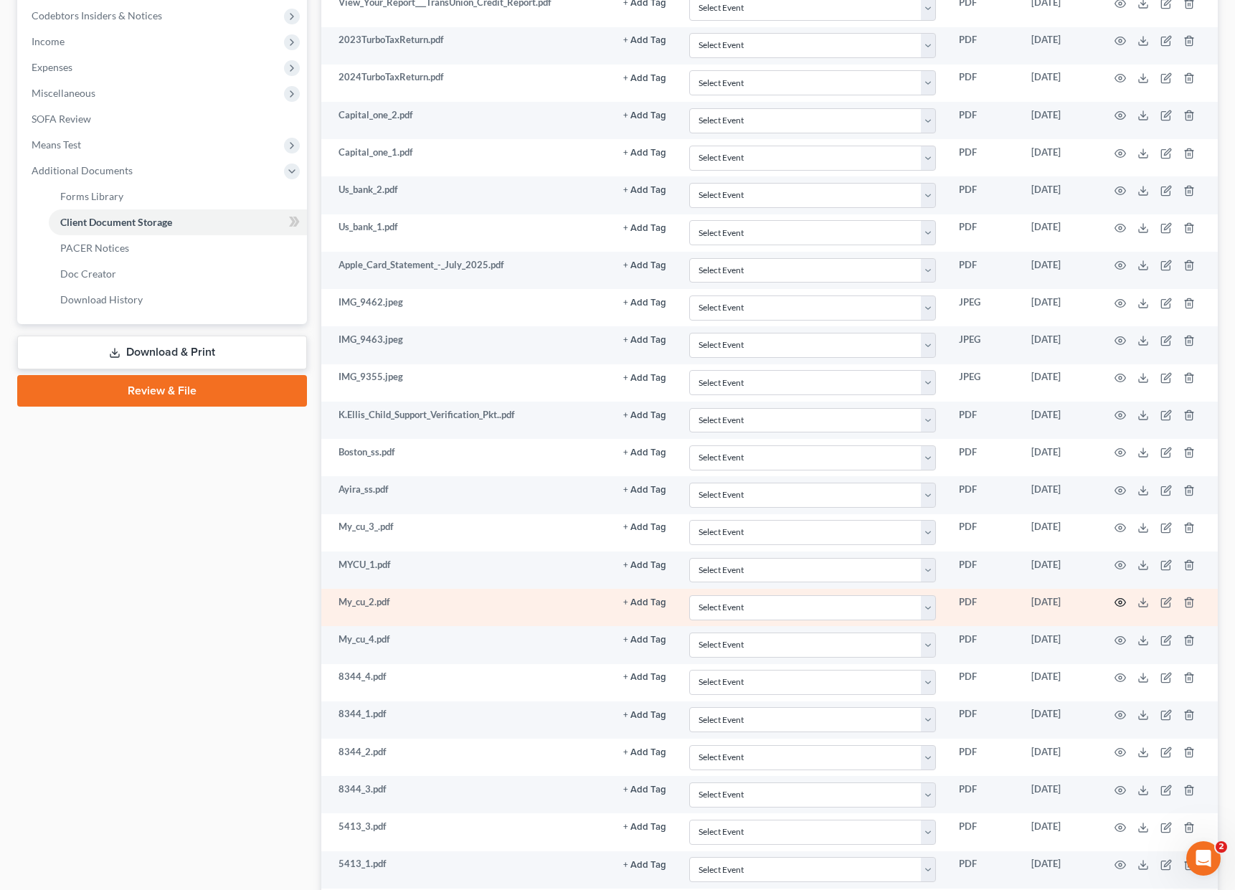
click at [847, 599] on icon "button" at bounding box center [1120, 603] width 11 height 8
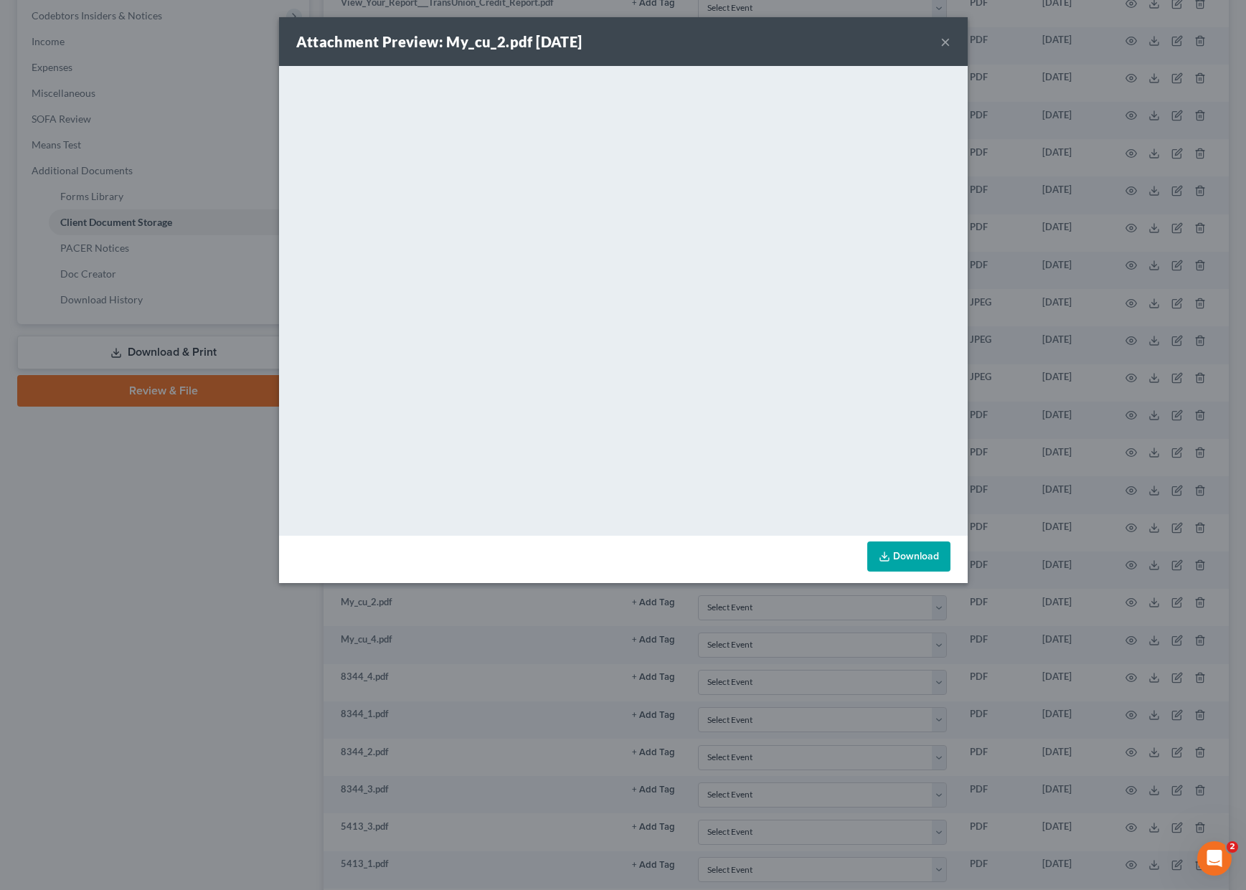
click at [847, 42] on button "×" at bounding box center [945, 41] width 10 height 17
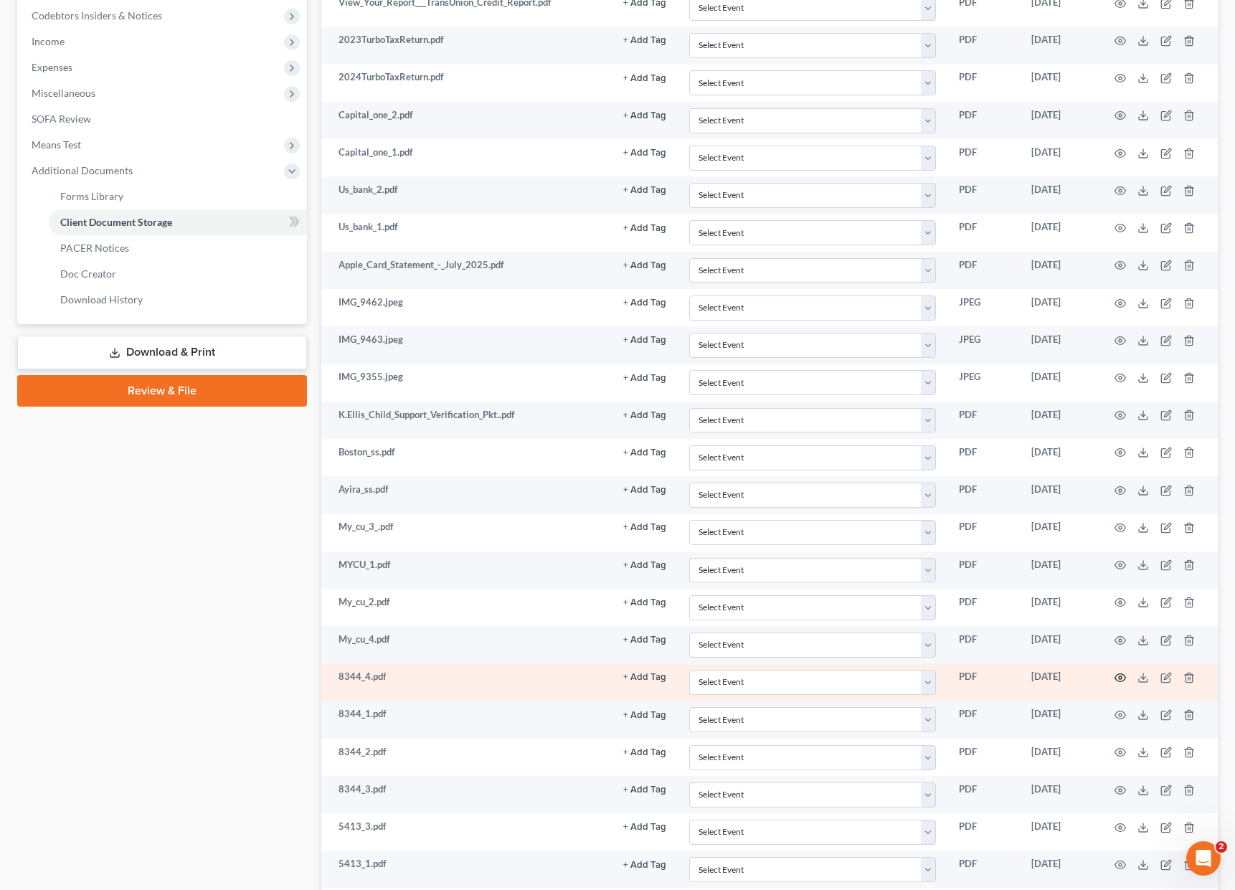
click at [847, 676] on icon "button" at bounding box center [1119, 677] width 11 height 11
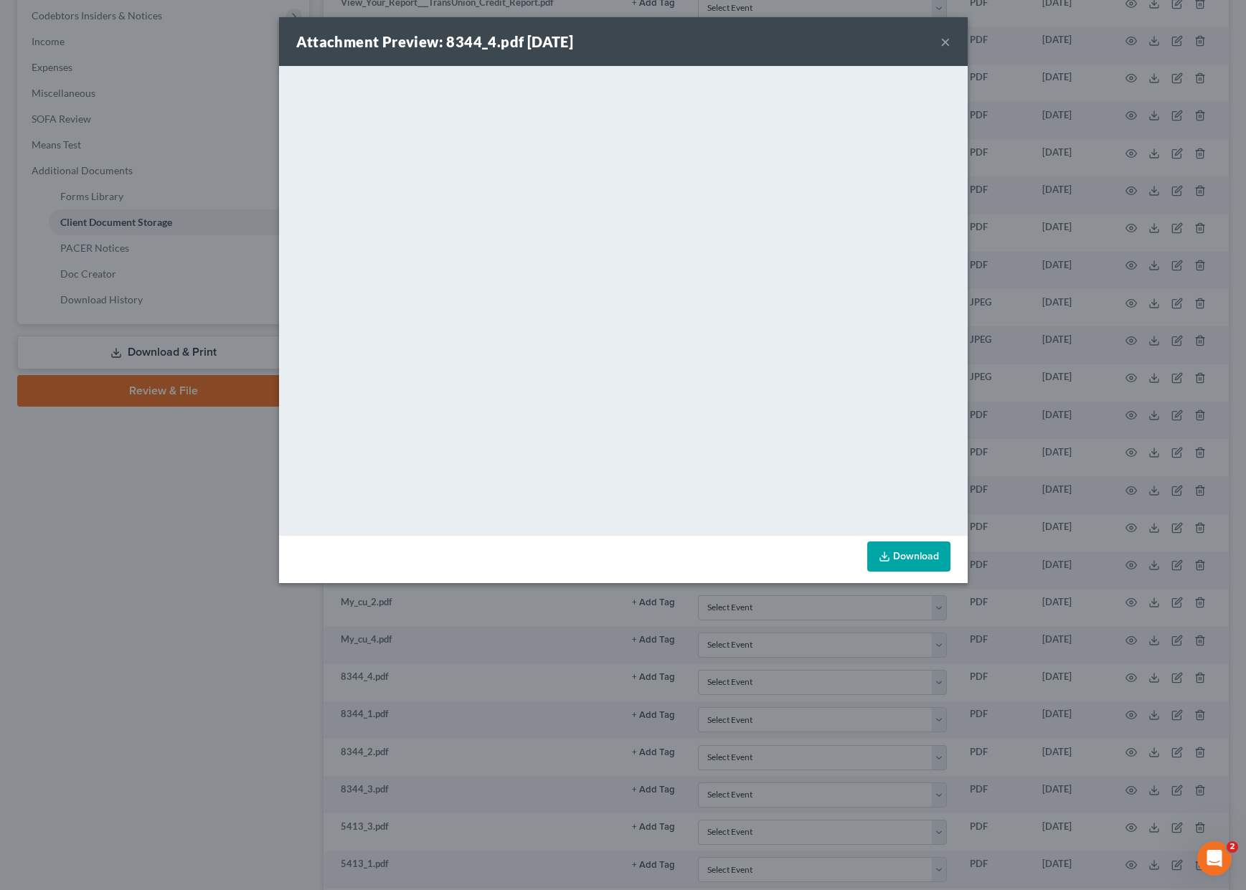
click at [847, 39] on button "×" at bounding box center [945, 41] width 10 height 17
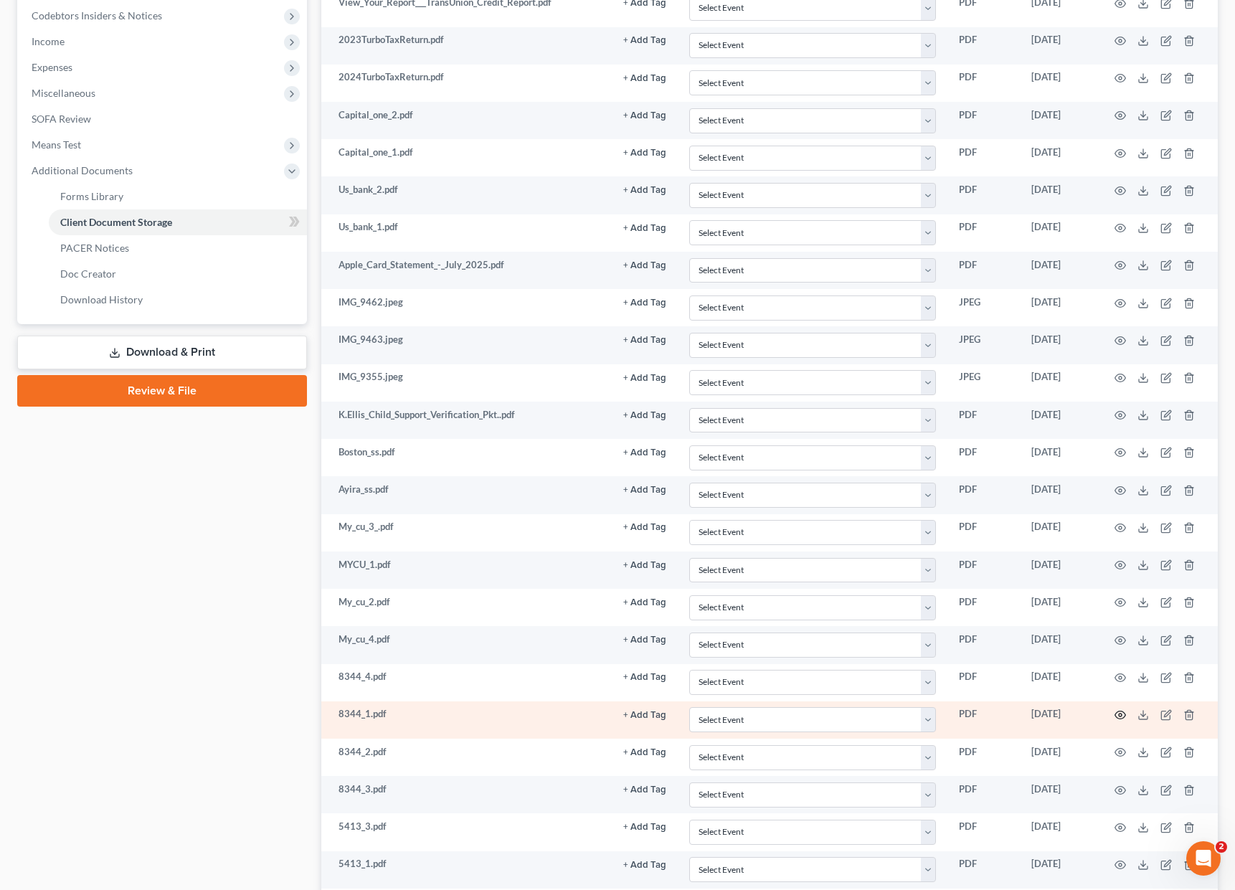
click at [847, 716] on icon "button" at bounding box center [1119, 714] width 11 height 11
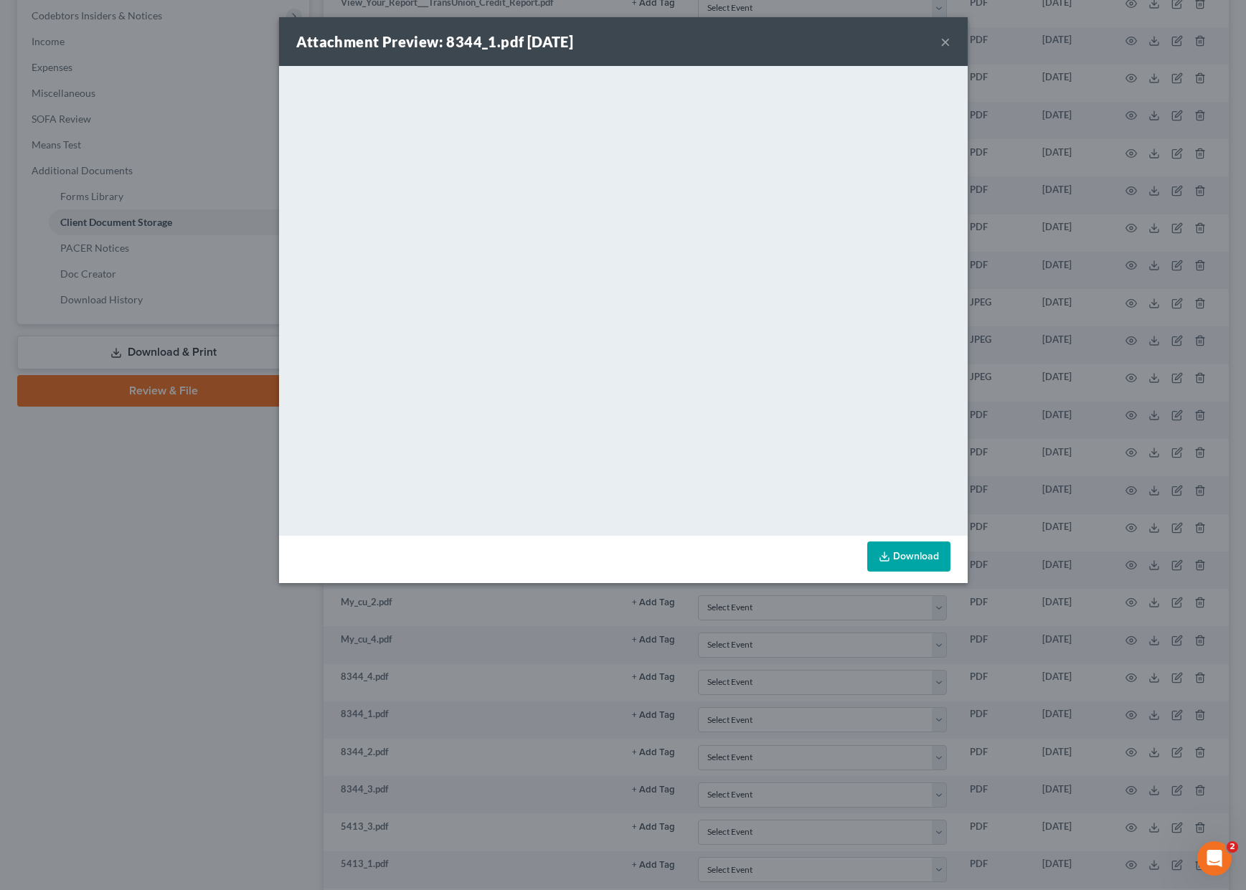
click at [847, 37] on button "×" at bounding box center [945, 41] width 10 height 17
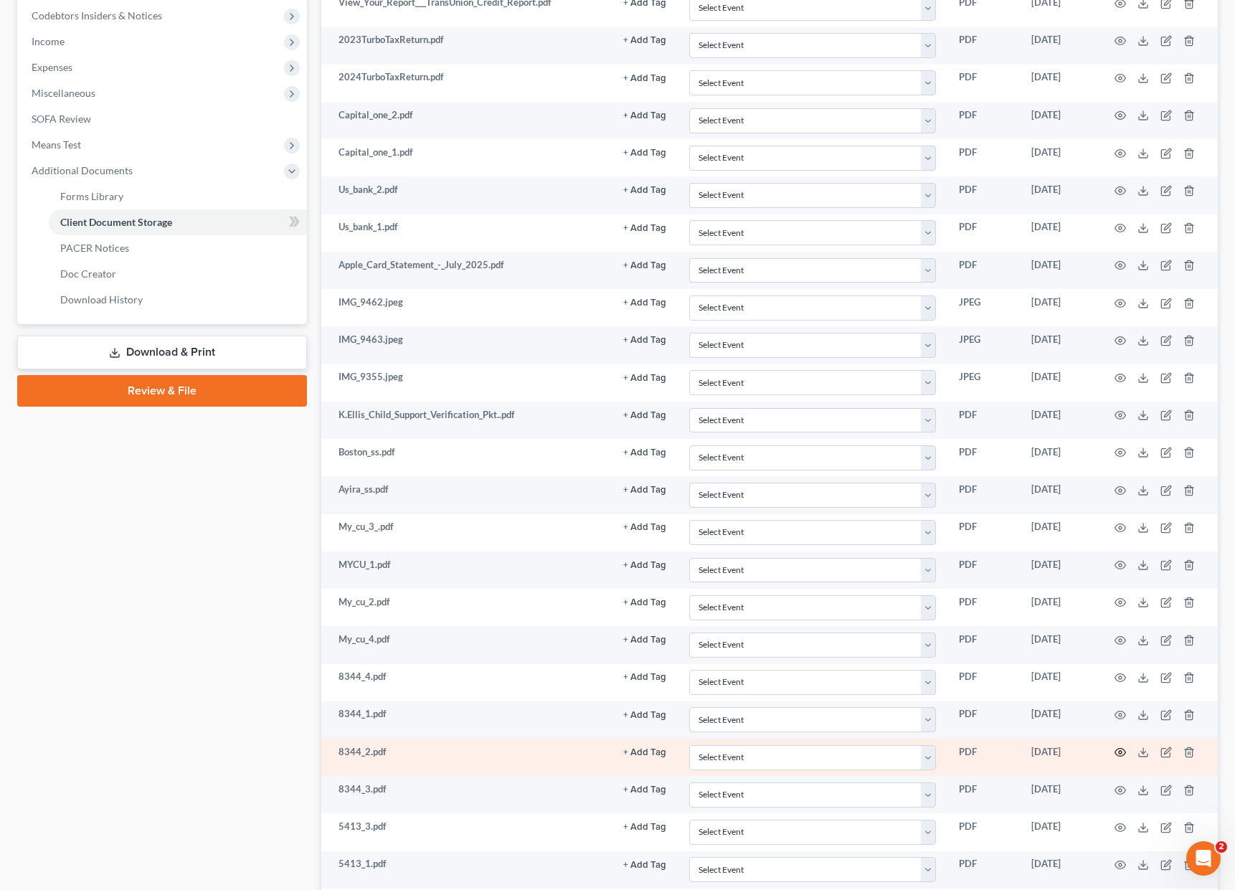
click at [847, 751] on icon "button" at bounding box center [1119, 751] width 11 height 11
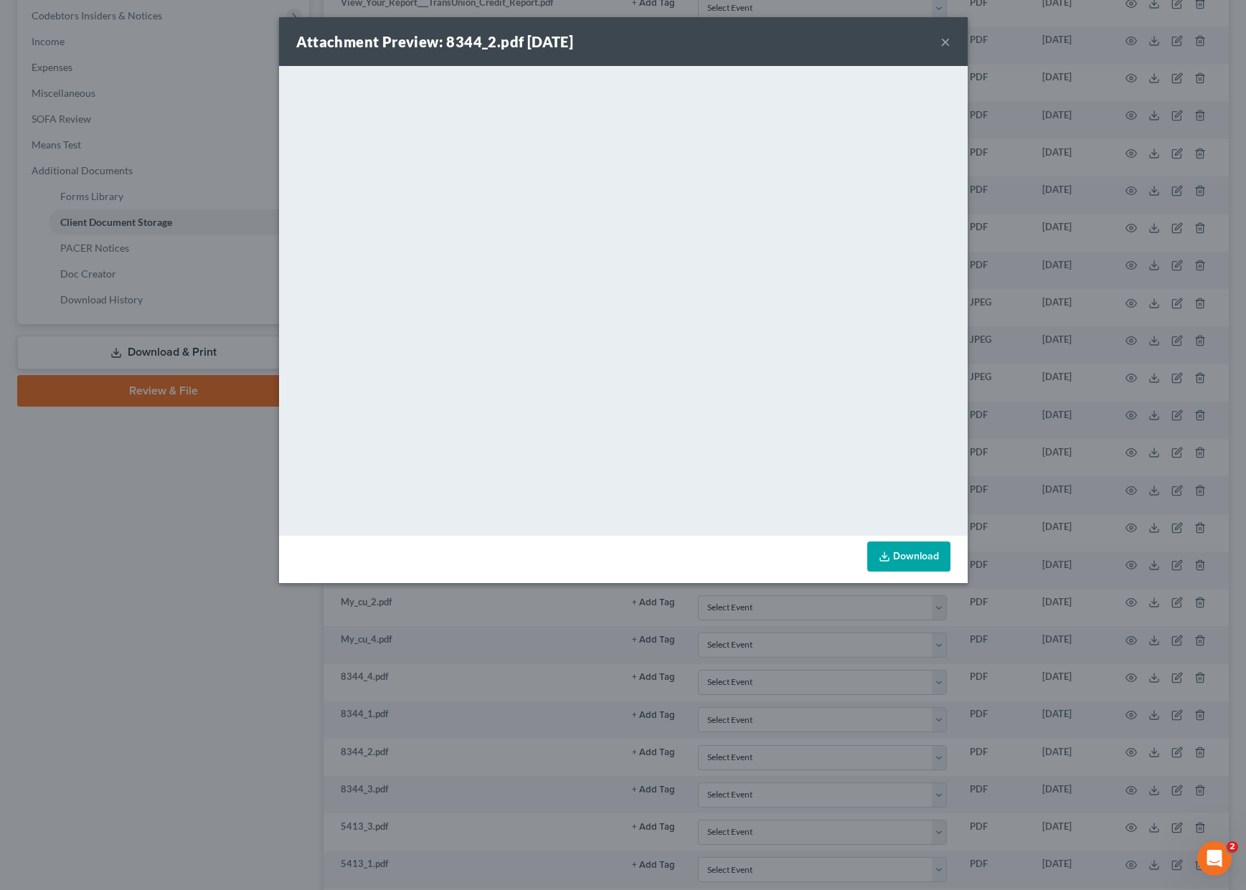
click at [847, 42] on button "×" at bounding box center [945, 41] width 10 height 17
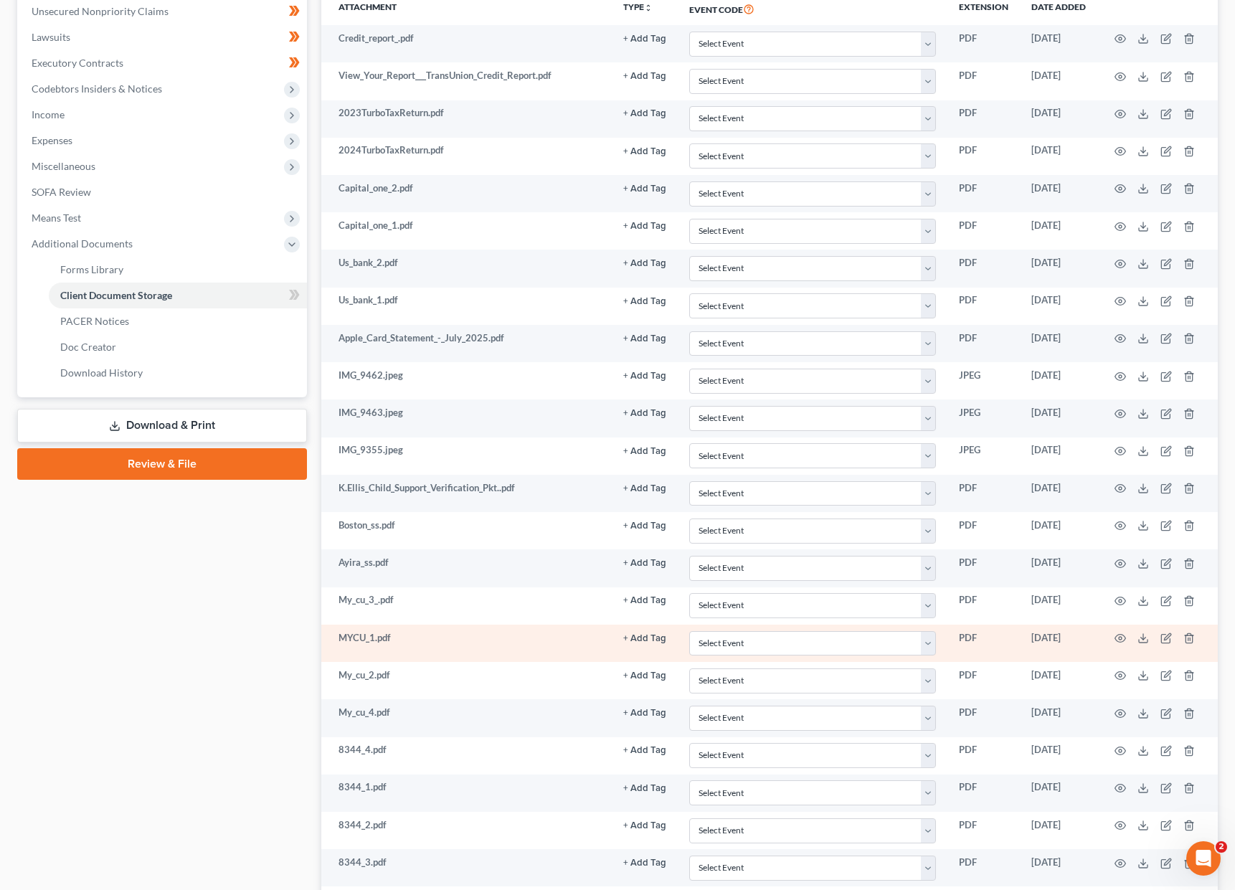
scroll to position [354, 0]
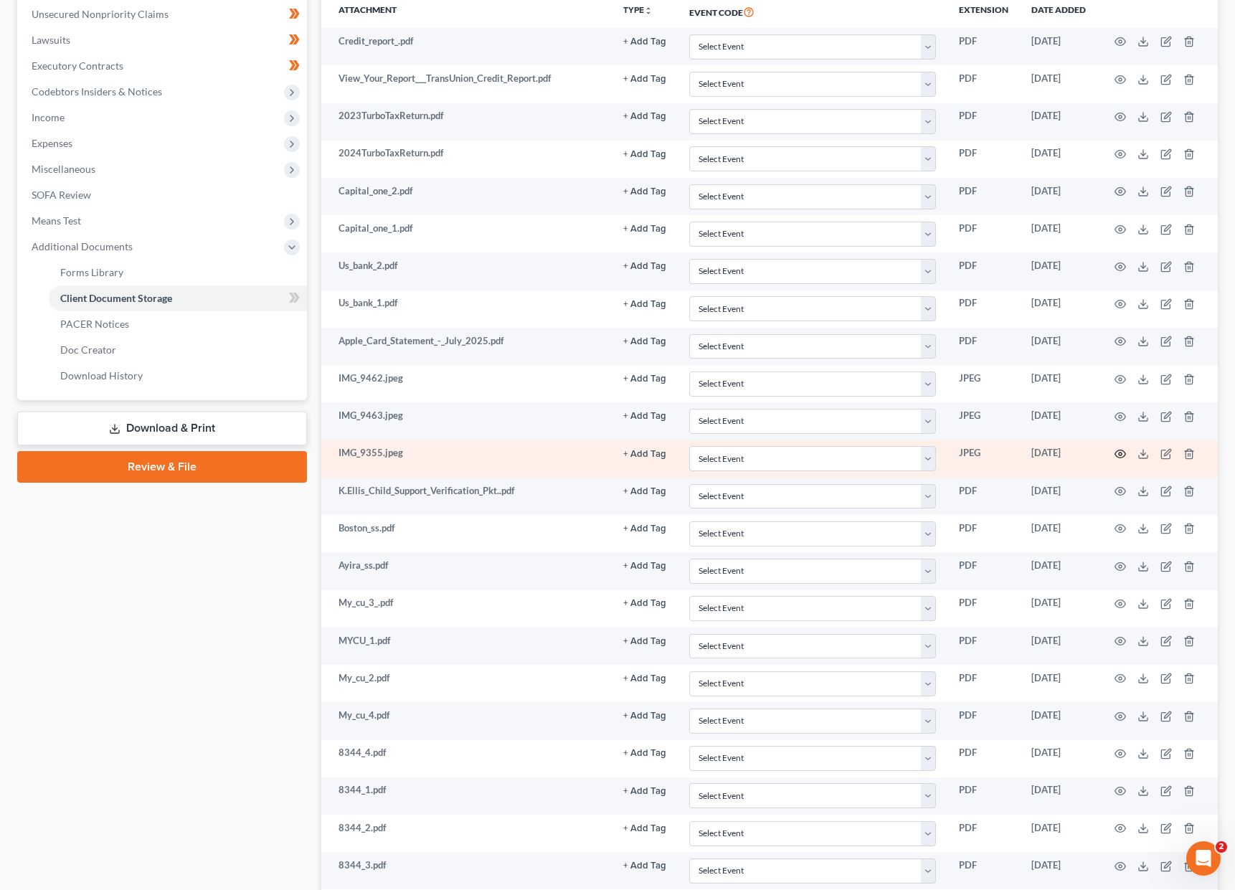
click at [847, 451] on icon "button" at bounding box center [1119, 453] width 11 height 11
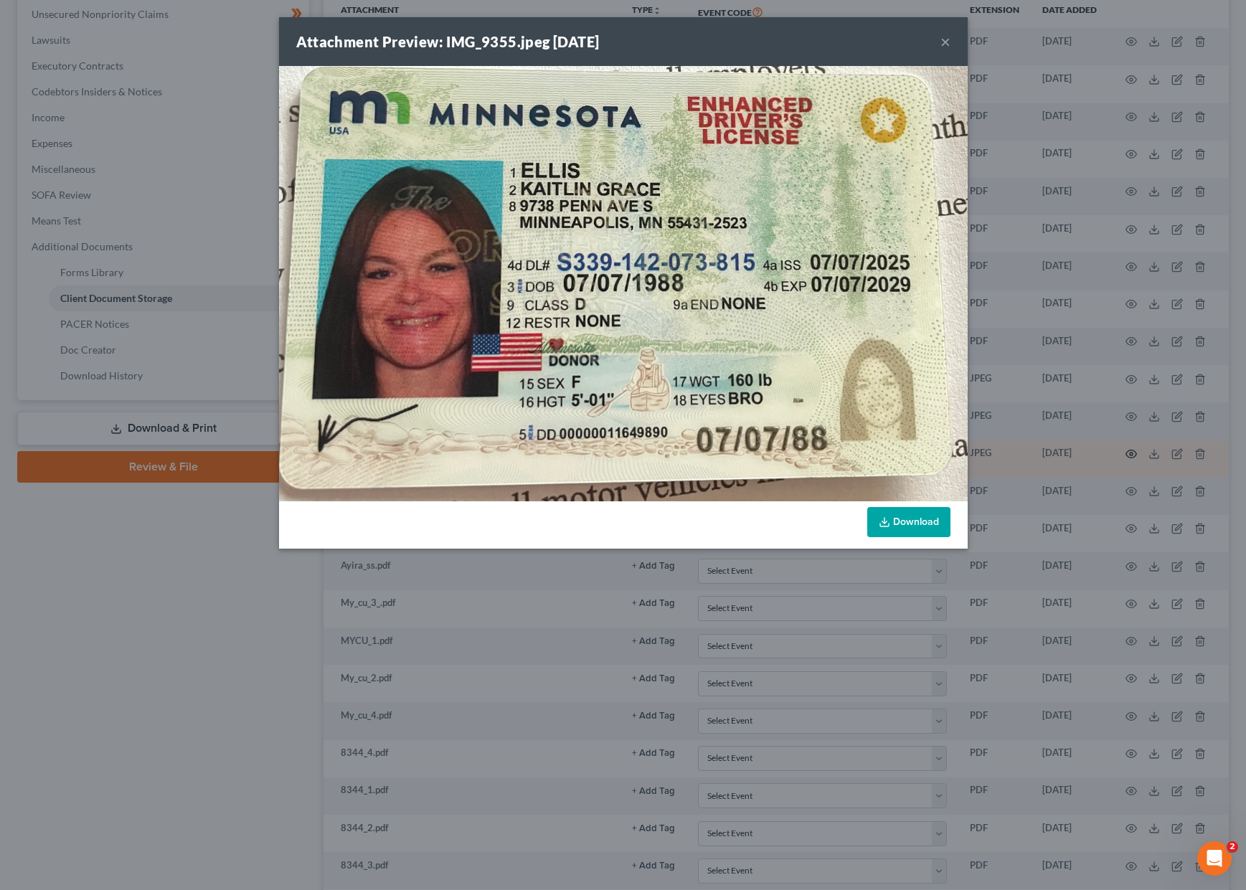
click at [847, 451] on div "Attachment Preview: IMG_9355.jpeg 08/28/2025 × Download" at bounding box center [623, 445] width 1246 height 890
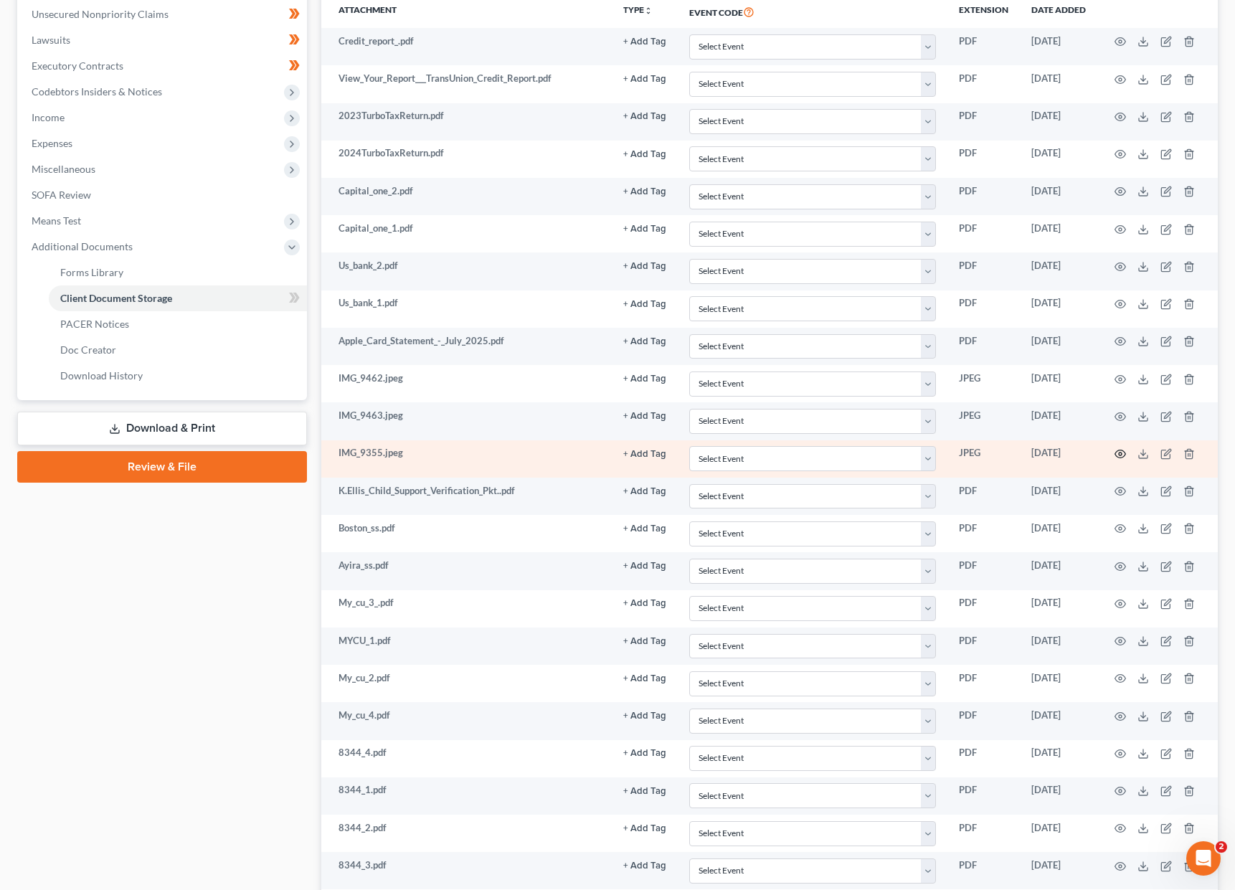
click at [847, 455] on icon "button" at bounding box center [1119, 453] width 11 height 11
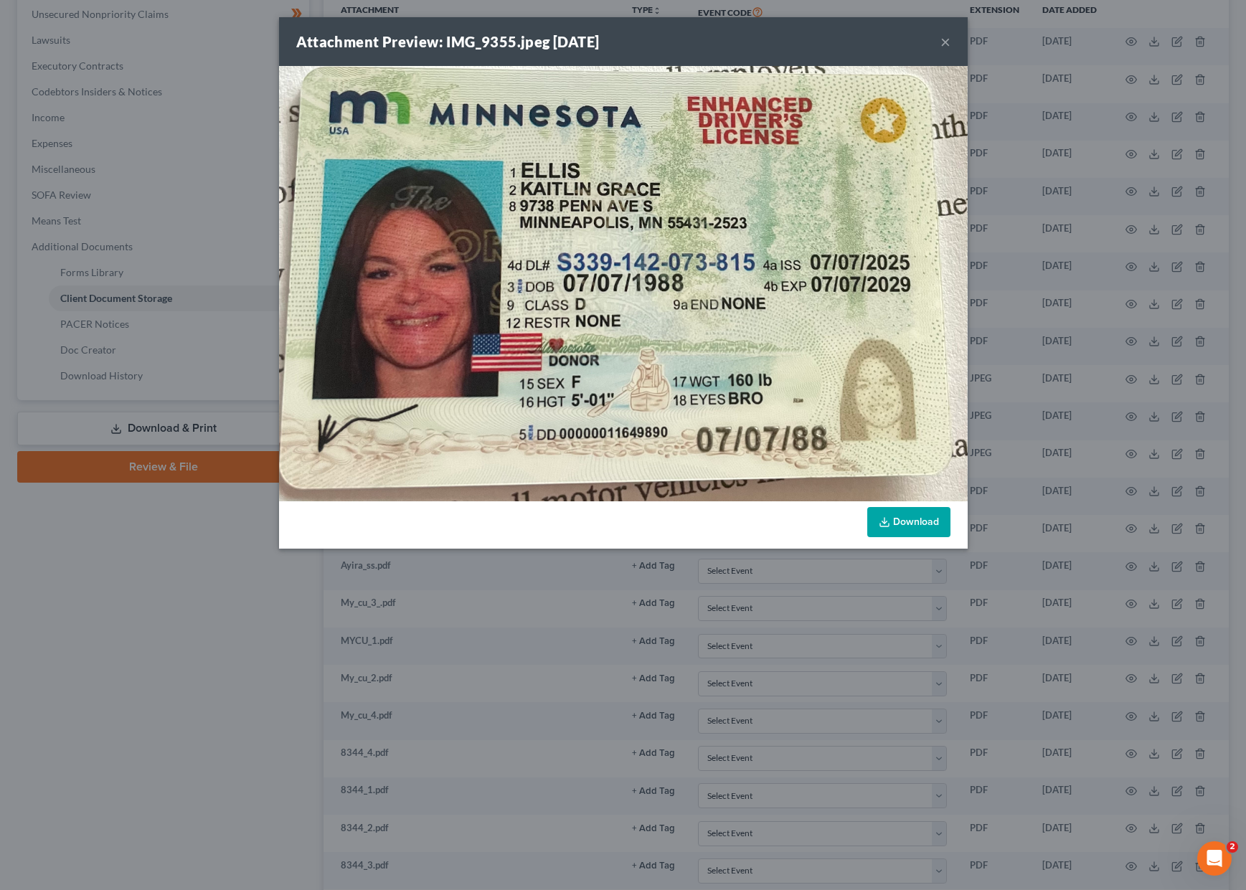
click at [847, 524] on link "Download" at bounding box center [908, 522] width 83 height 30
click at [847, 39] on button "×" at bounding box center [945, 41] width 10 height 17
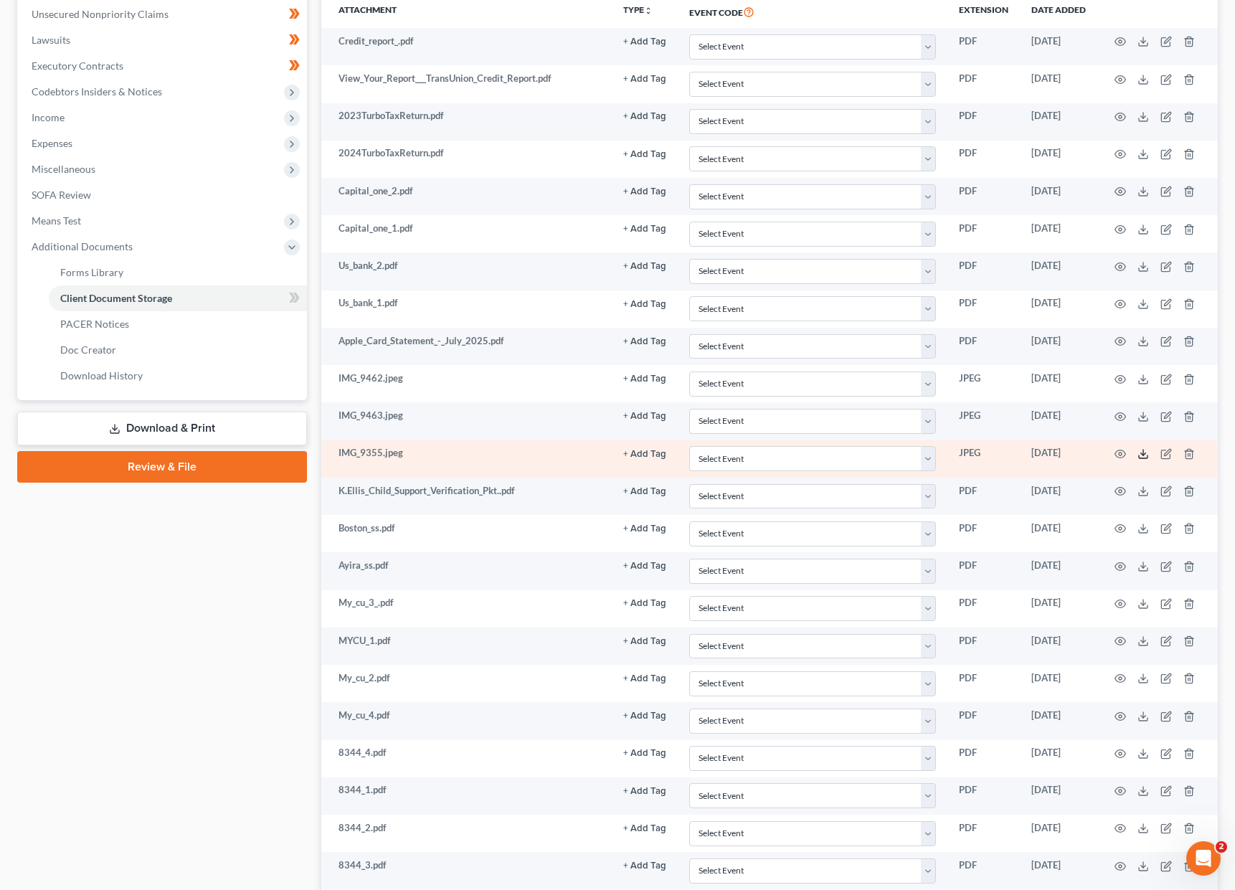
click at [847, 455] on icon at bounding box center [1142, 453] width 11 height 11
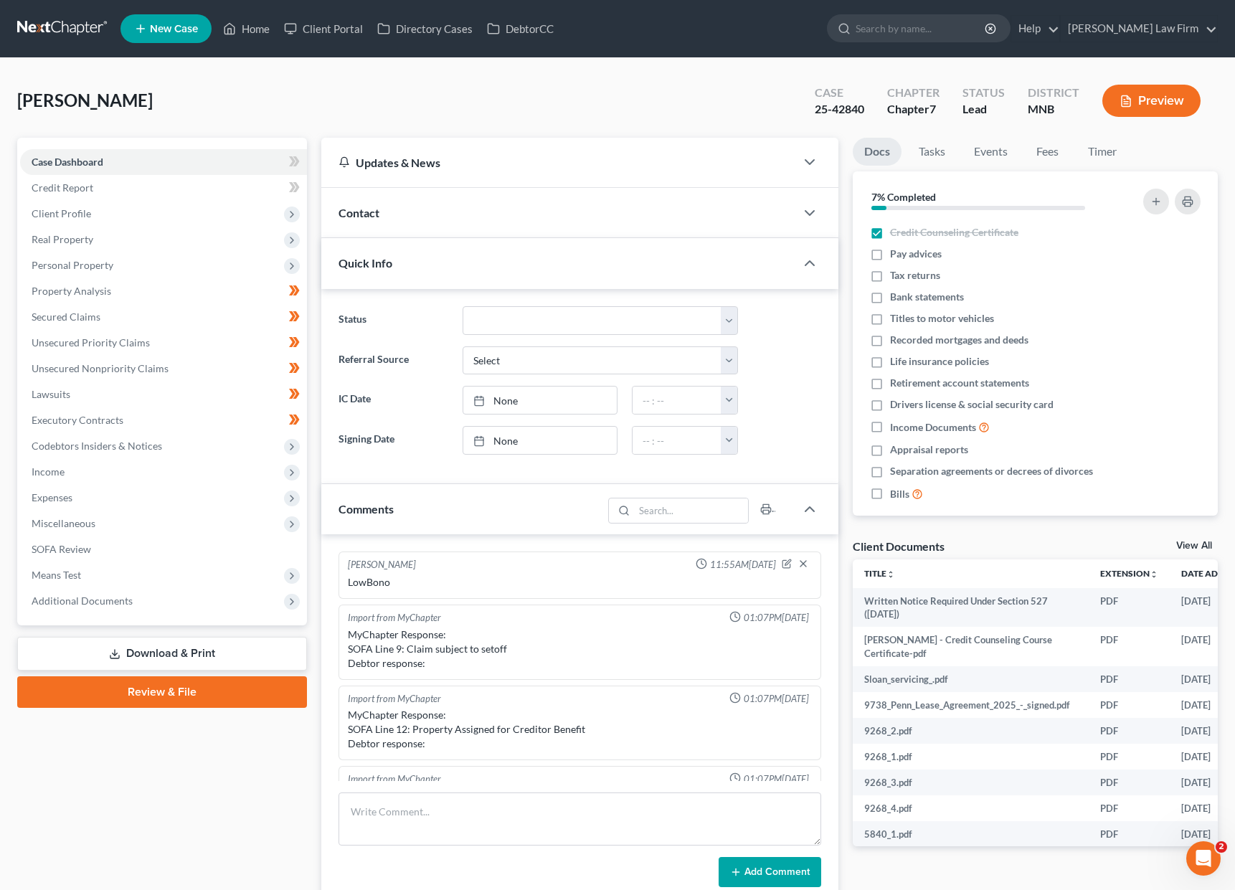
scroll to position [302, 0]
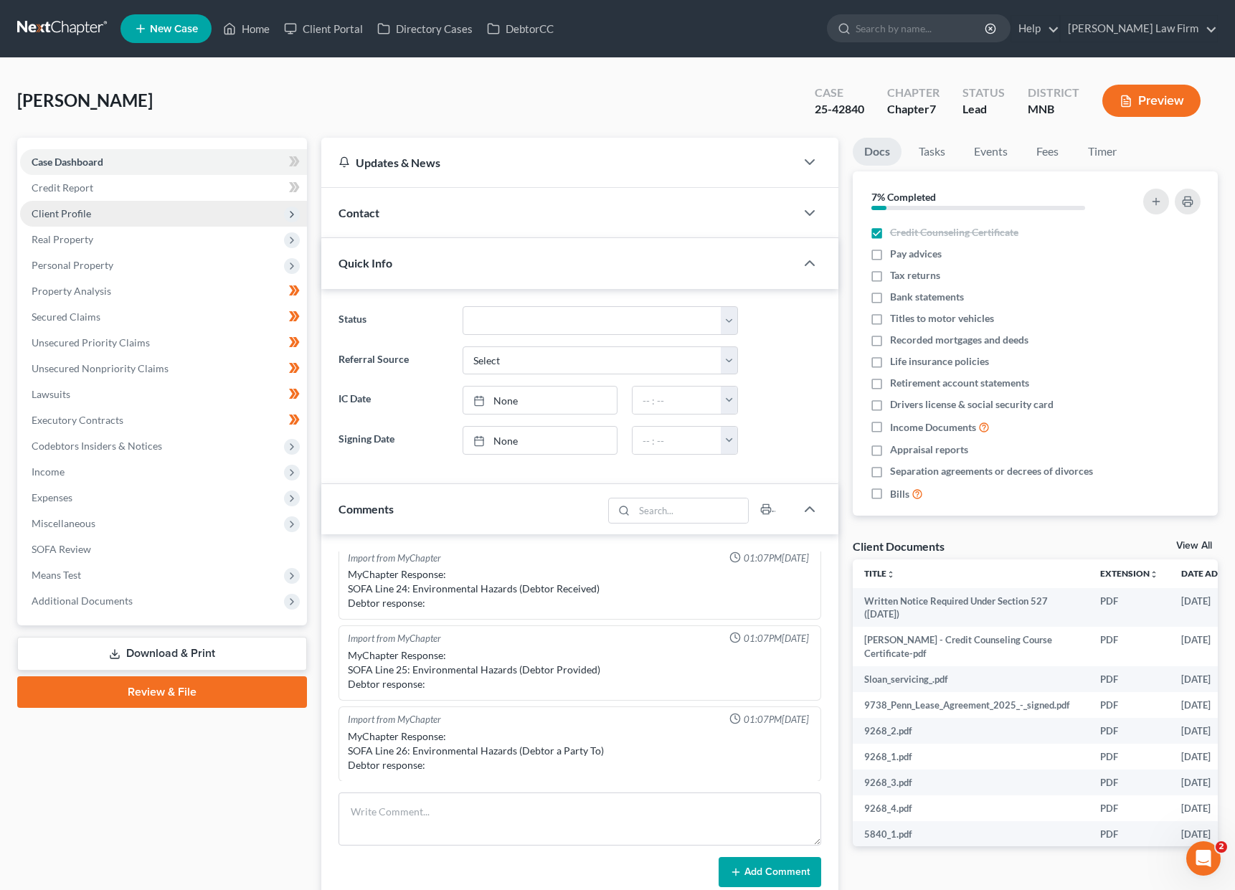
click at [145, 213] on span "Client Profile" at bounding box center [163, 214] width 287 height 26
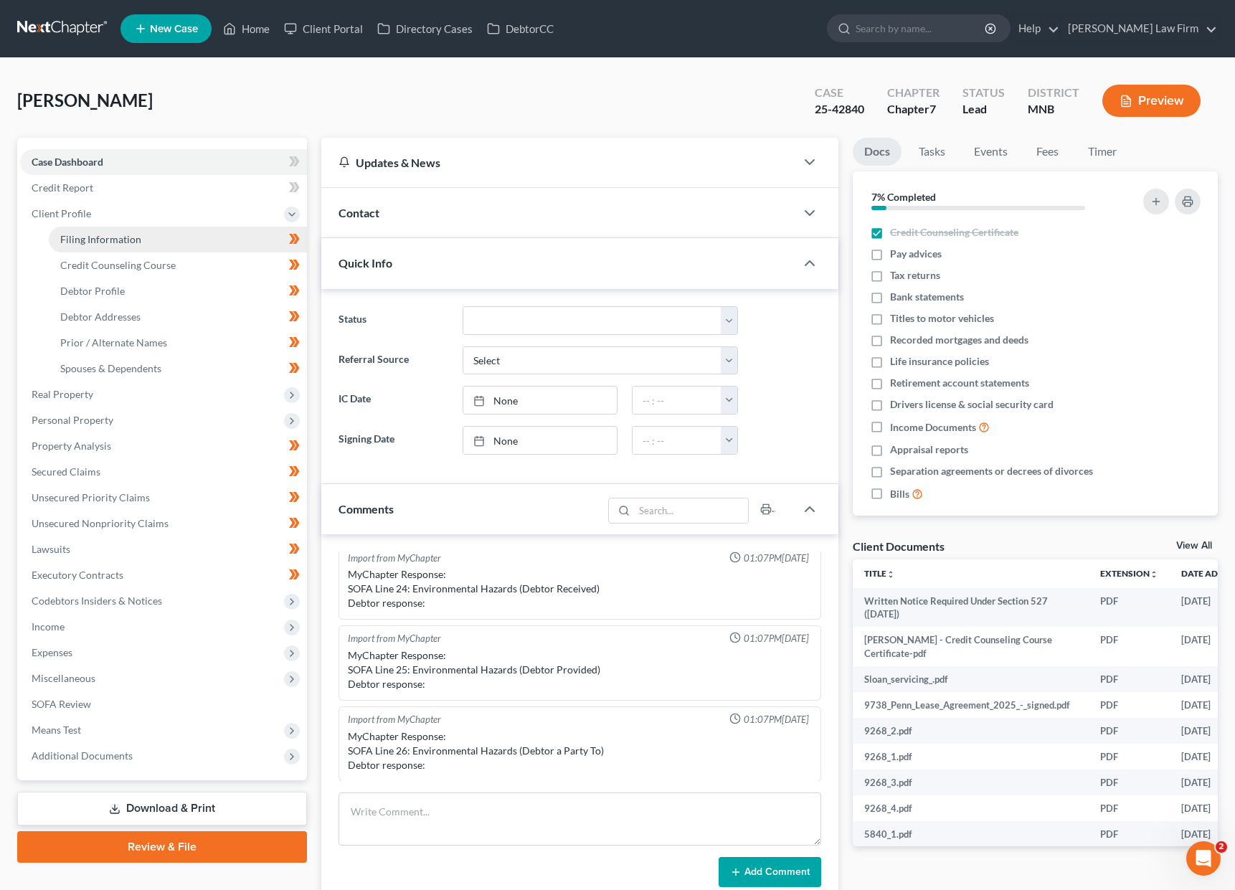
click at [129, 233] on span "Filing Information" at bounding box center [100, 239] width 81 height 12
select select "1"
select select "0"
